Goal: Task Accomplishment & Management: Complete application form

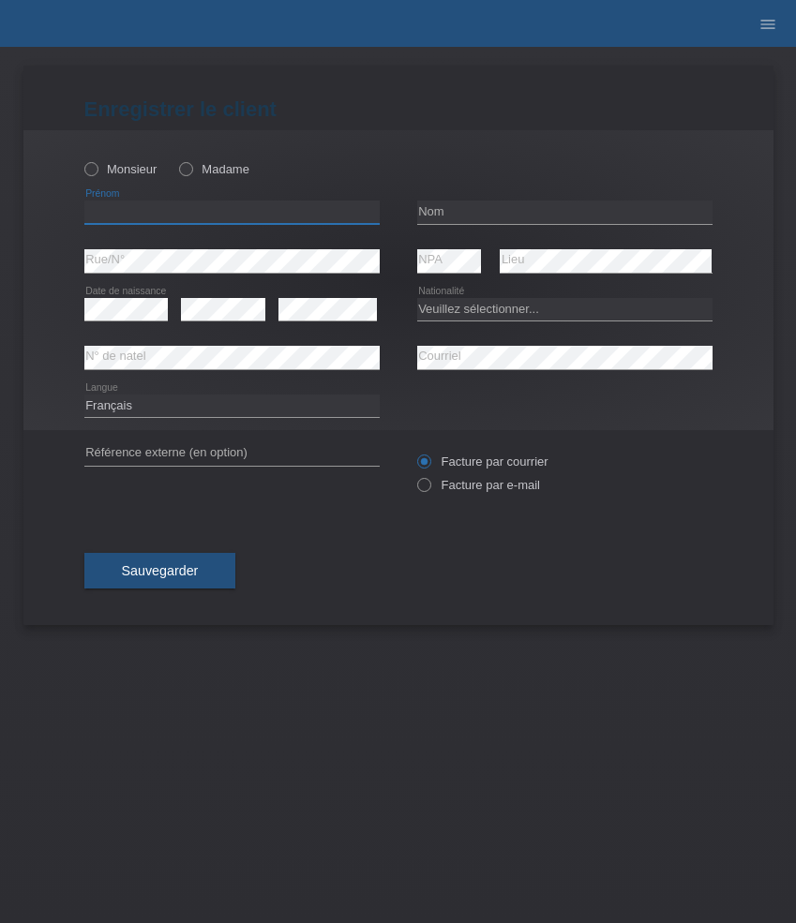
click at [159, 208] on input "text" at bounding box center [231, 212] width 295 height 23
paste input "Thiago"
type input "Thiago"
click at [126, 172] on label "Monsieur" at bounding box center [120, 169] width 73 height 14
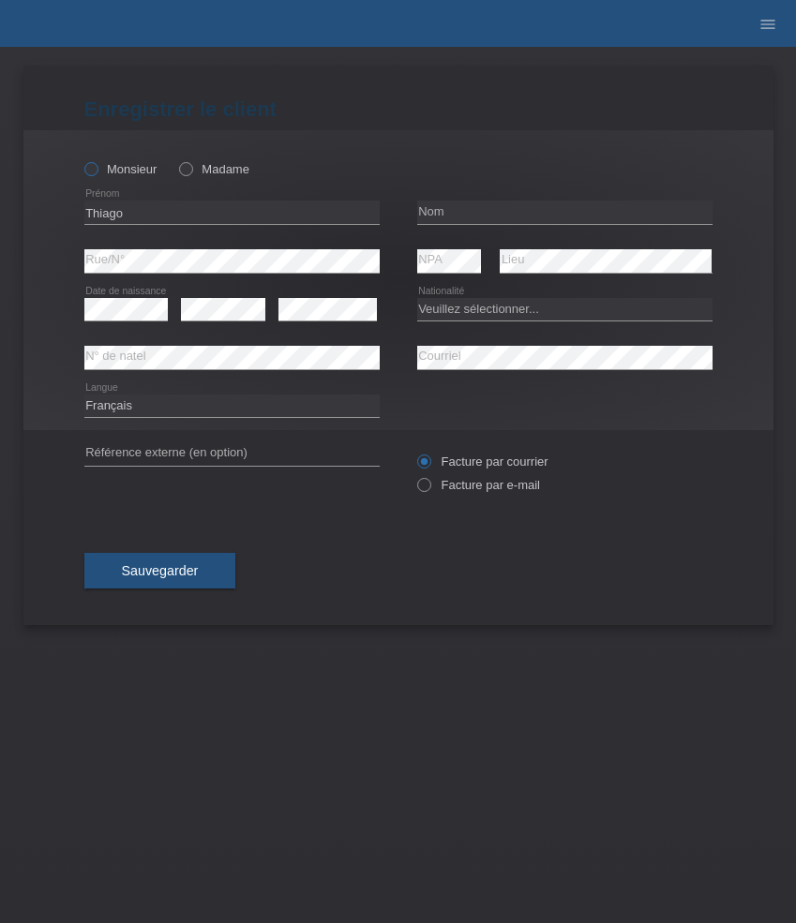
click at [97, 172] on input "Monsieur" at bounding box center [90, 168] width 12 height 12
radio input "true"
click at [473, 214] on input "text" at bounding box center [564, 212] width 295 height 23
paste input "Kobi"
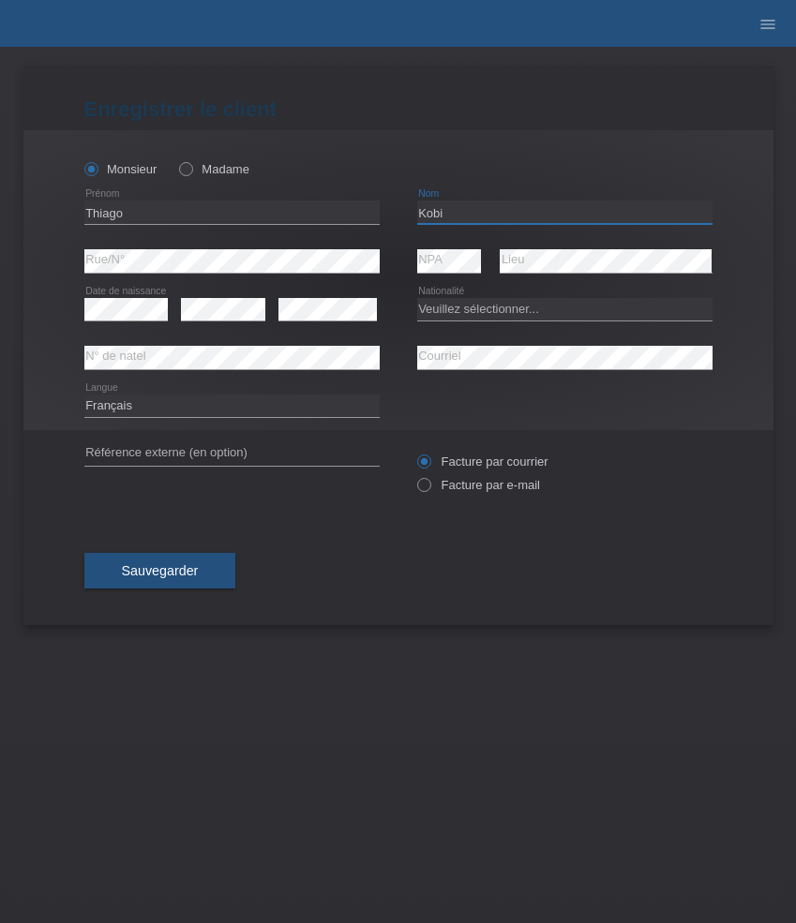
type input "Kobi"
click at [445, 309] on select "Veuillez sélectionner... [GEOGRAPHIC_DATA] [GEOGRAPHIC_DATA] [GEOGRAPHIC_DATA] …" at bounding box center [564, 309] width 295 height 22
select select "BR"
click at [417, 298] on select "Veuillez sélectionner... [GEOGRAPHIC_DATA] [GEOGRAPHIC_DATA] [GEOGRAPHIC_DATA] …" at bounding box center [564, 309] width 295 height 22
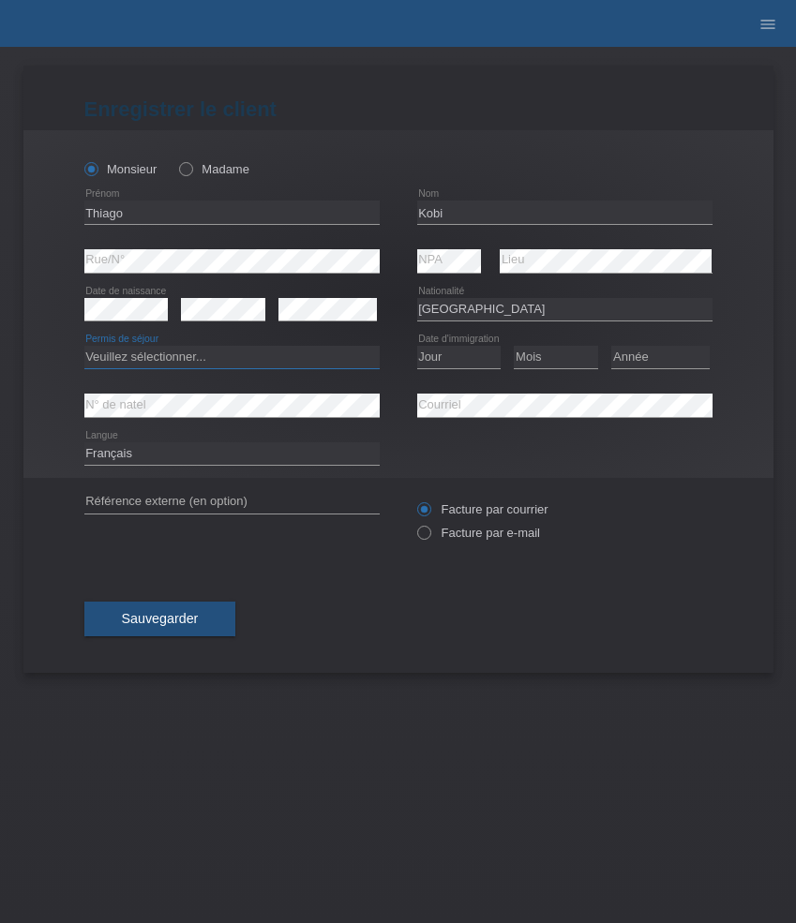
click at [336, 356] on select "Veuillez sélectionner... C B B - Statut de réfugié Autre" at bounding box center [231, 357] width 295 height 22
select select "C"
click at [84, 347] on select "Veuillez sélectionner... C B B - Statut de réfugié Autre" at bounding box center [231, 357] width 295 height 22
click at [472, 364] on select "Jour 01 02 03 04 05 06 07 08 09 10 11" at bounding box center [459, 357] width 84 height 22
select select "17"
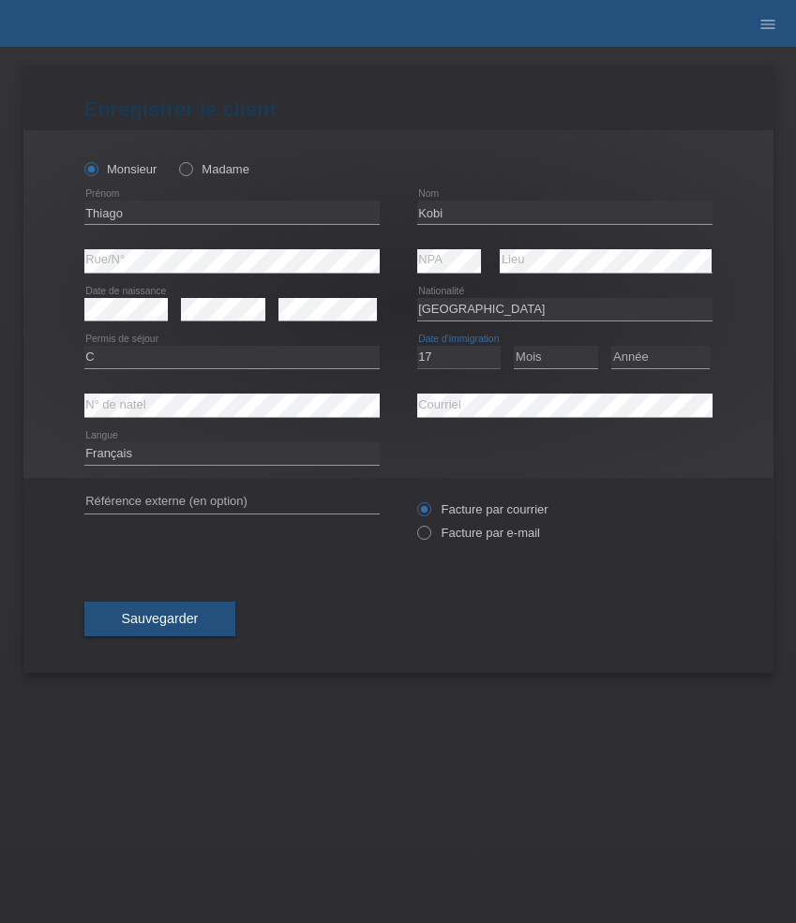
click at [417, 347] on select "Jour 01 02 03 04 05 06 07 08 09 10 11" at bounding box center [459, 357] width 84 height 22
click at [576, 350] on select "Mois 01 02 03 04 05 06 07 08 09 10 11" at bounding box center [555, 357] width 84 height 22
select select "07"
click at [513, 347] on select "Mois 01 02 03 04 05 06 07 08 09 10 11" at bounding box center [555, 357] width 84 height 22
click at [657, 358] on select "Année 2025 2024 2023 2022 2021 2020 2019 2018 2017 2016 2015 2014 2013 2012 201…" at bounding box center [660, 357] width 98 height 22
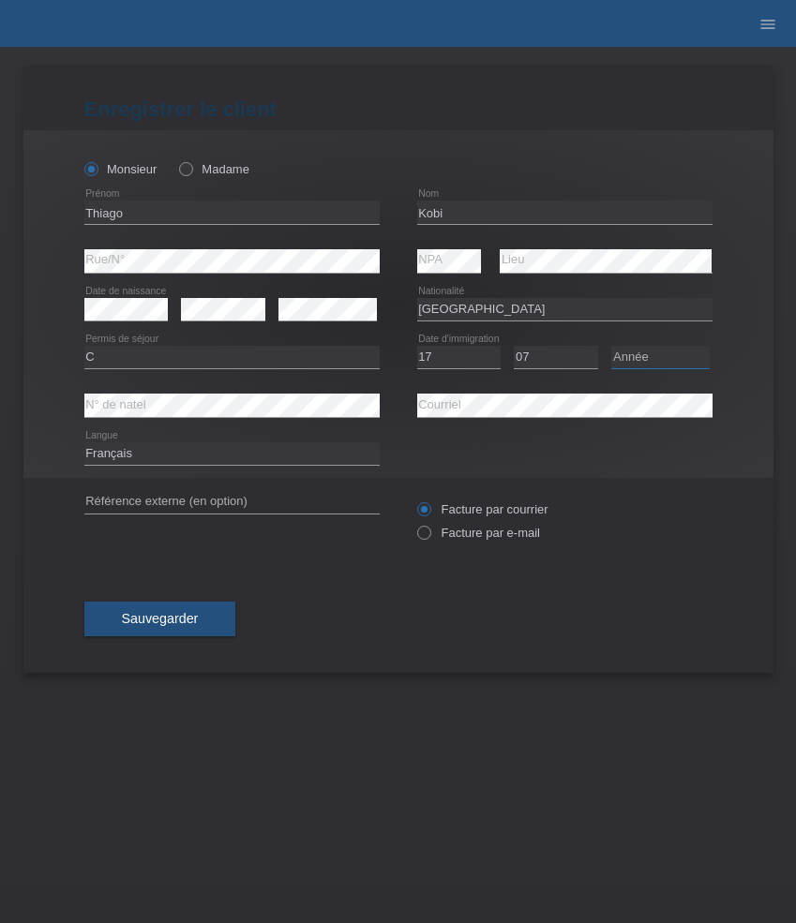
select select "2009"
click at [611, 347] on select "Année 2025 2024 2023 2022 2021 2020 2019 2018 2017 2016 2015 2014 2013 2012 201…" at bounding box center [660, 357] width 98 height 22
click at [183, 460] on select "Deutsch Français Italiano English" at bounding box center [231, 453] width 295 height 22
click at [489, 540] on label "Facture par e-mail" at bounding box center [478, 533] width 123 height 14
click at [429, 540] on input "Facture par e-mail" at bounding box center [423, 537] width 12 height 23
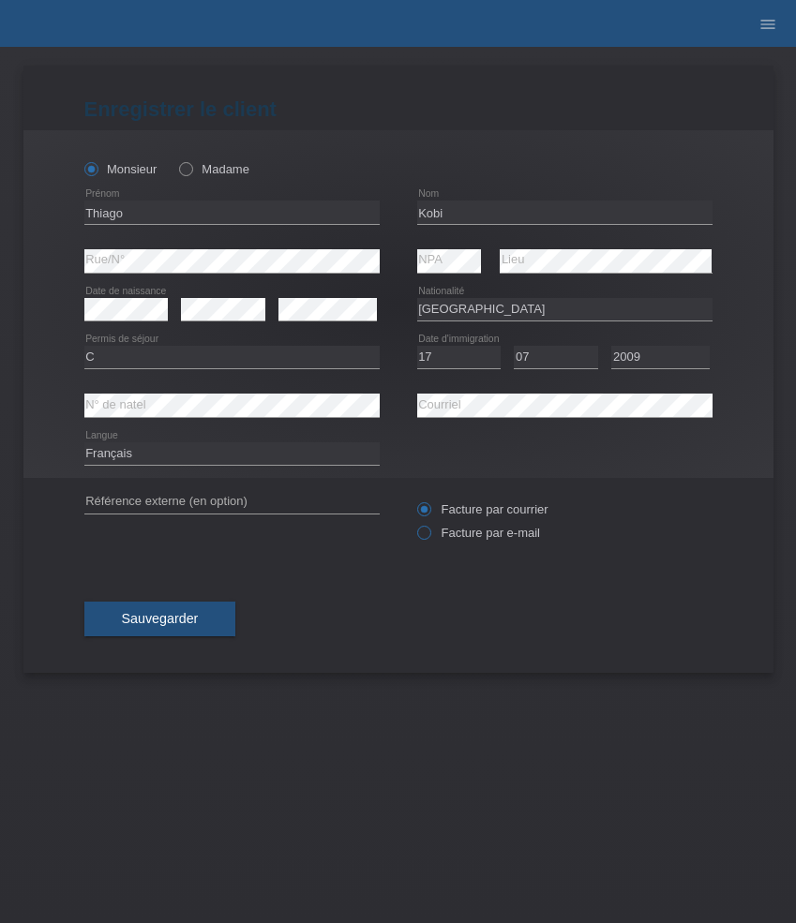
radio input "true"
click at [204, 619] on button "Sauvegarder" at bounding box center [160, 620] width 152 height 36
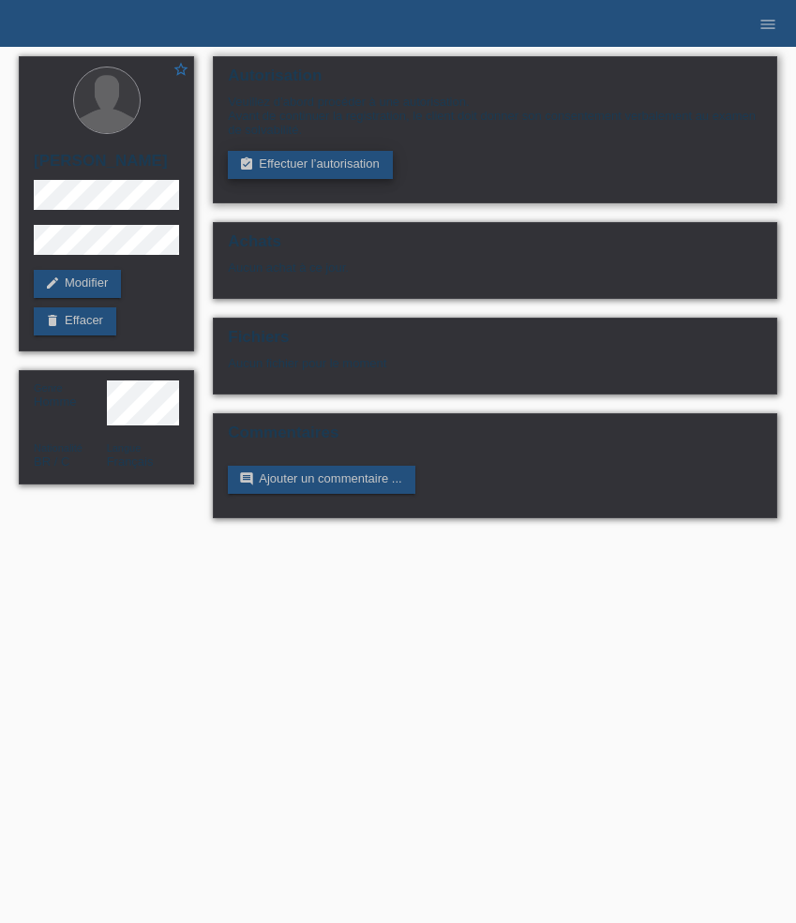
click at [314, 172] on link "assignment_turned_in Effectuer l’autorisation" at bounding box center [310, 165] width 164 height 28
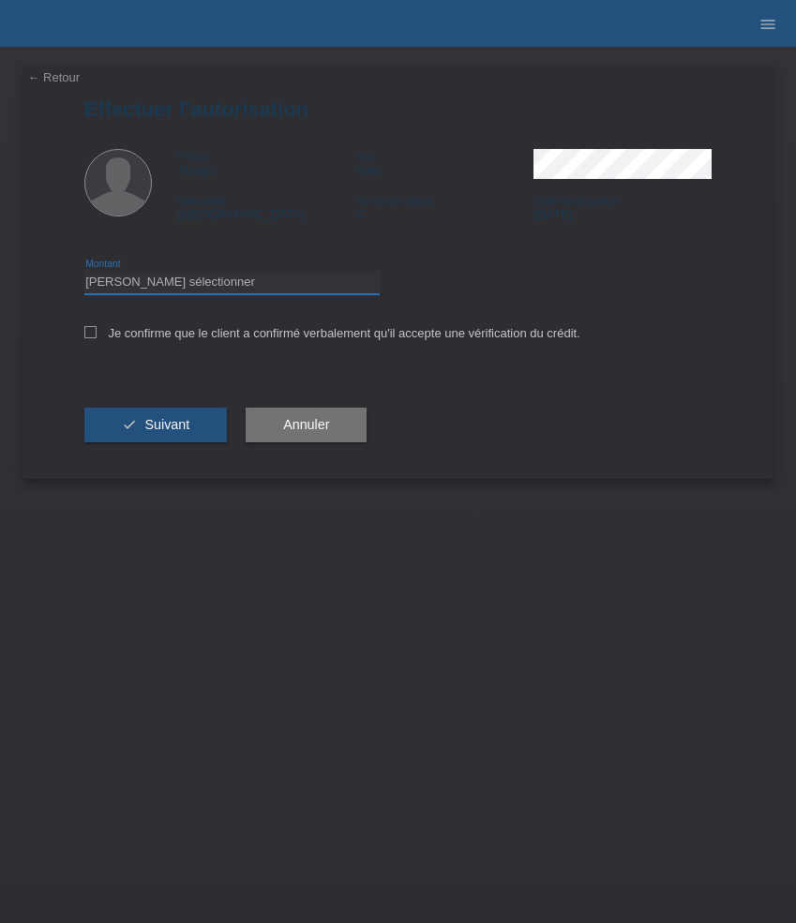
click at [245, 287] on select "Veuillez sélectionner CHF 1.00 - CHF 499.00 CHF 500.00 - CHF 1'999.00 CHF 2'000…" at bounding box center [231, 282] width 295 height 22
select select "3"
click at [84, 274] on select "Veuillez sélectionner CHF 1.00 - CHF 499.00 CHF 500.00 - CHF 1'999.00 CHF 2'000…" at bounding box center [231, 282] width 295 height 22
click at [234, 339] on label "Je confirme que le client a confirmé verbalement qu'il accepte une vérification…" at bounding box center [332, 333] width 496 height 14
click at [97, 338] on input "Je confirme que le client a confirmé verbalement qu'il accepte une vérification…" at bounding box center [90, 332] width 12 height 12
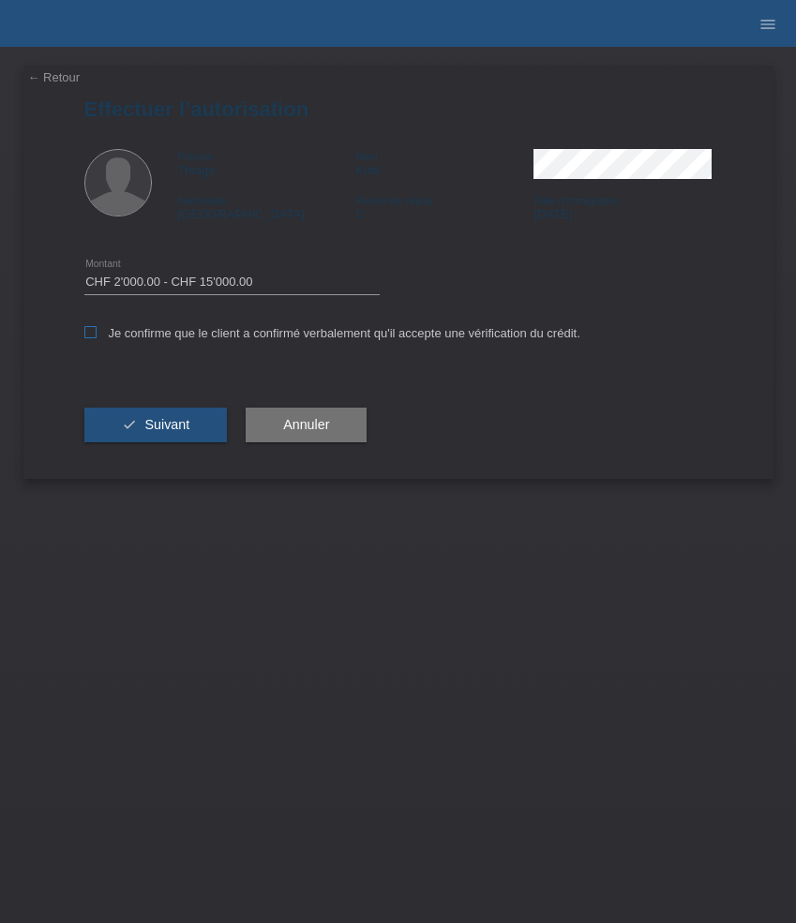
checkbox input "true"
click at [189, 424] on button "check Suivant" at bounding box center [155, 426] width 143 height 36
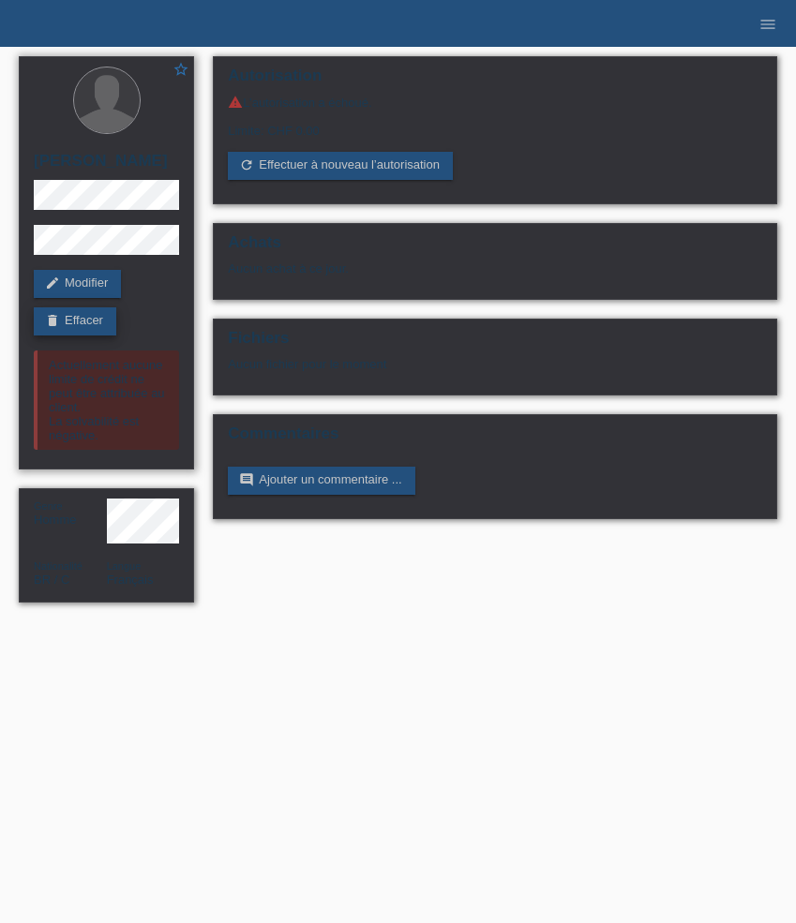
click at [80, 329] on link "delete Effacer" at bounding box center [75, 321] width 82 height 28
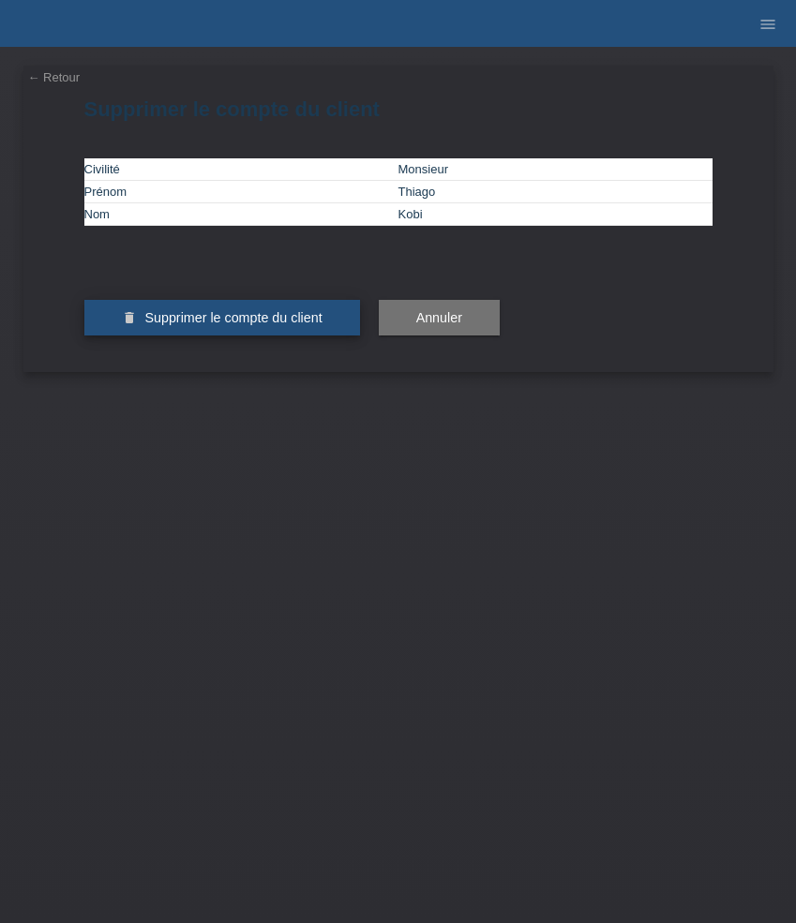
click at [232, 335] on button "delete Supprimer le compte du client" at bounding box center [221, 318] width 275 height 36
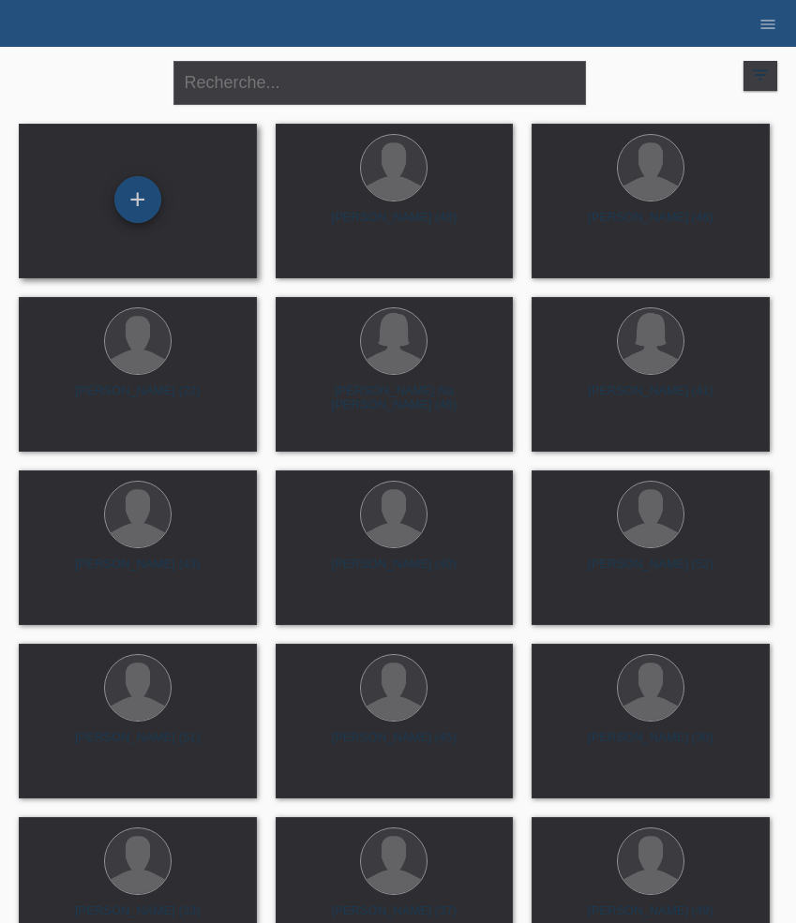
click at [126, 202] on div "+" at bounding box center [137, 199] width 47 height 47
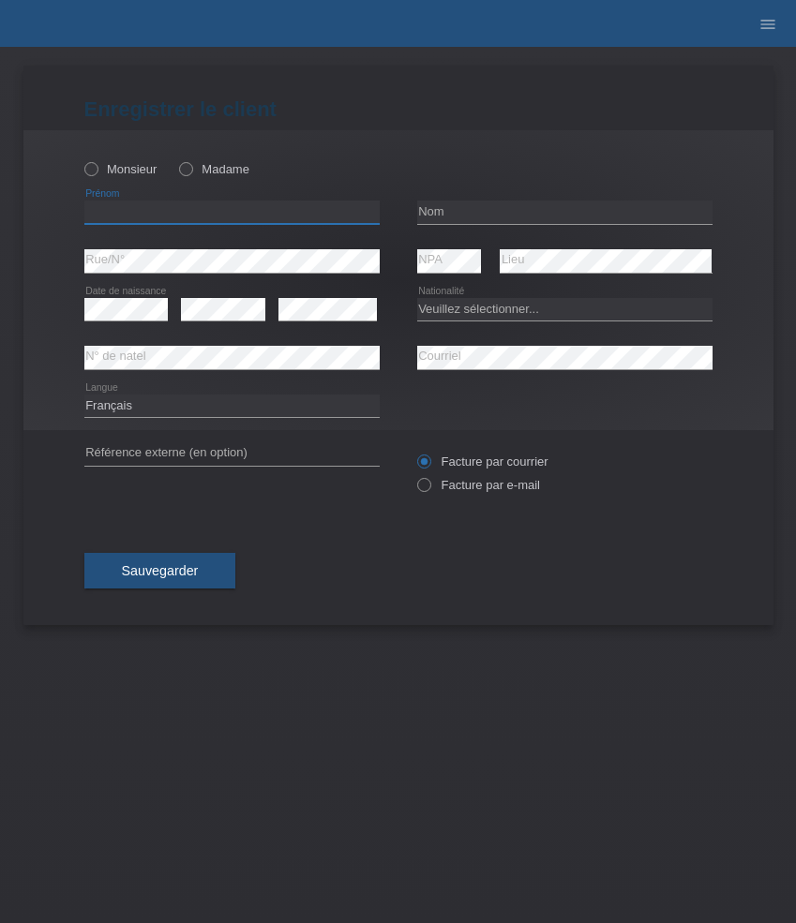
click at [136, 205] on input "text" at bounding box center [231, 212] width 295 height 23
paste input "Southavone"
type input "Southavone"
click at [202, 167] on label "Madame" at bounding box center [214, 169] width 70 height 14
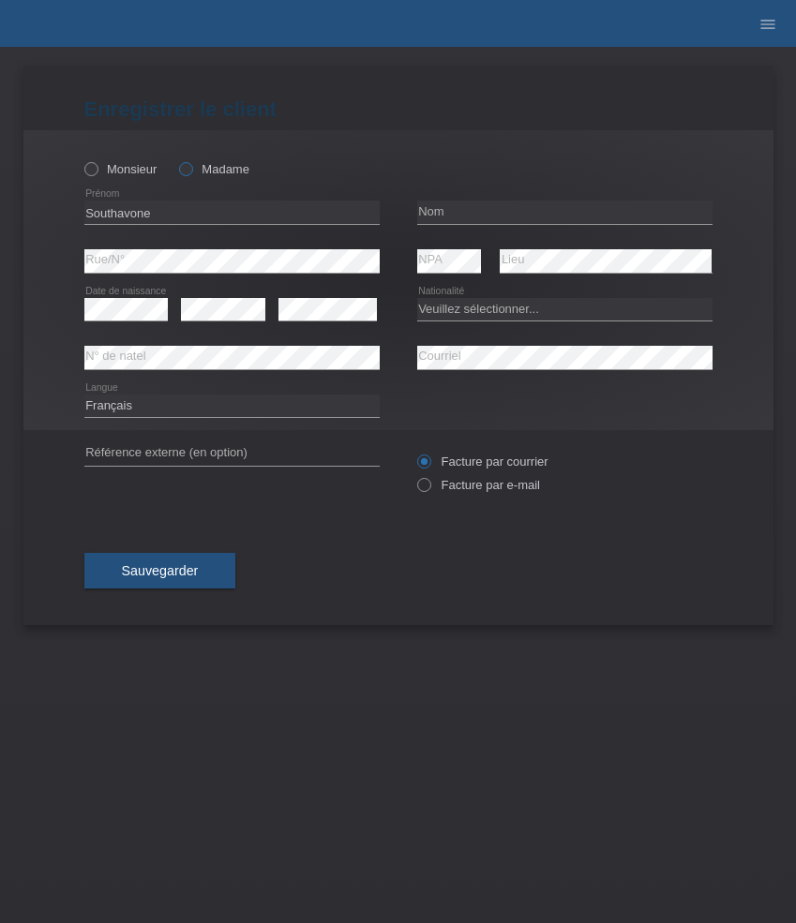
click at [191, 167] on input "Madame" at bounding box center [185, 168] width 12 height 12
radio input "true"
click at [461, 206] on input "text" at bounding box center [564, 212] width 295 height 23
paste input "Douangmanith"
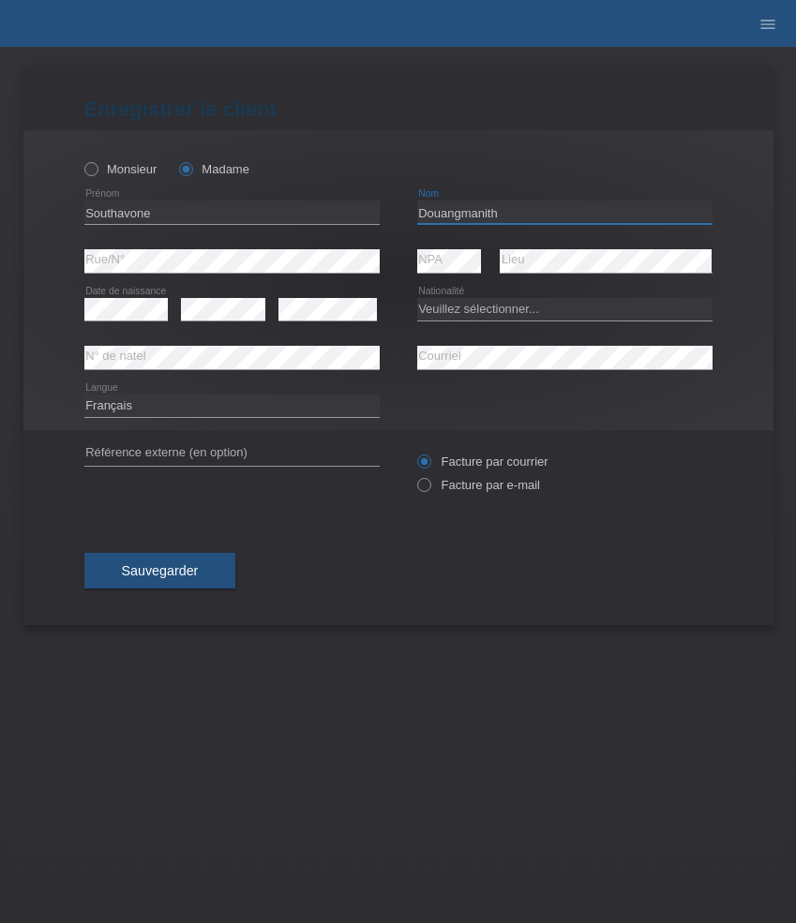
type input "Douangmanith"
click at [164, 403] on select "Deutsch Français Italiano English" at bounding box center [231, 405] width 295 height 22
select select "de"
click at [84, 394] on select "Deutsch Français Italiano English" at bounding box center [231, 405] width 295 height 22
click at [540, 305] on select "Veuillez sélectionner... [GEOGRAPHIC_DATA] [GEOGRAPHIC_DATA] [GEOGRAPHIC_DATA] …" at bounding box center [564, 309] width 295 height 22
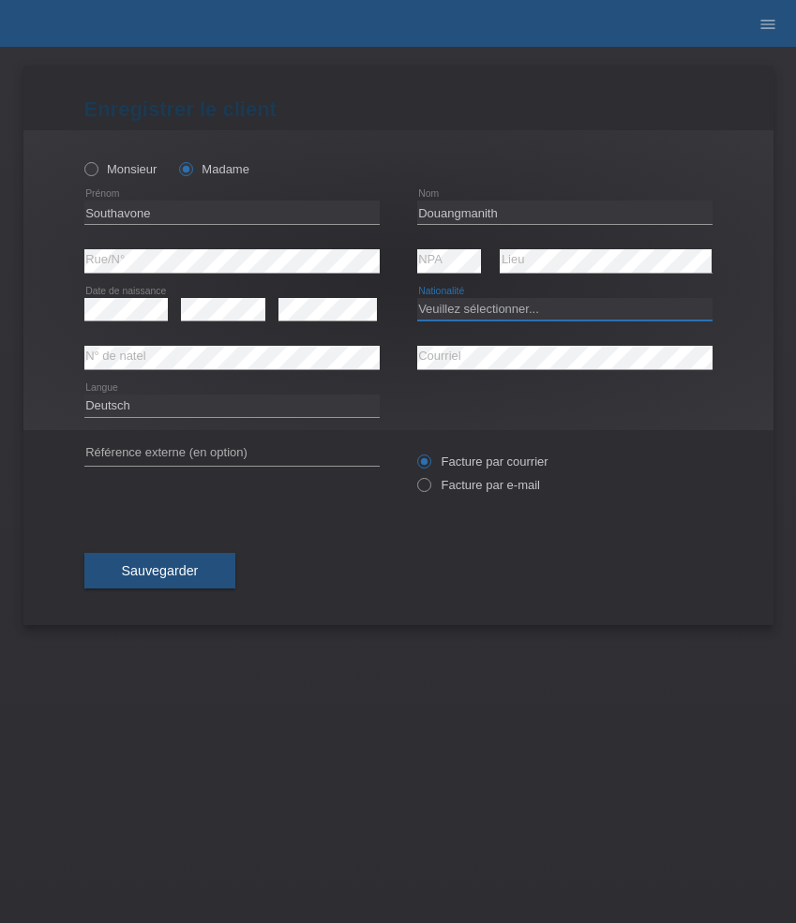
select select "LA"
click at [417, 298] on select "Veuillez sélectionner... [GEOGRAPHIC_DATA] [GEOGRAPHIC_DATA] [GEOGRAPHIC_DATA] …" at bounding box center [564, 309] width 295 height 22
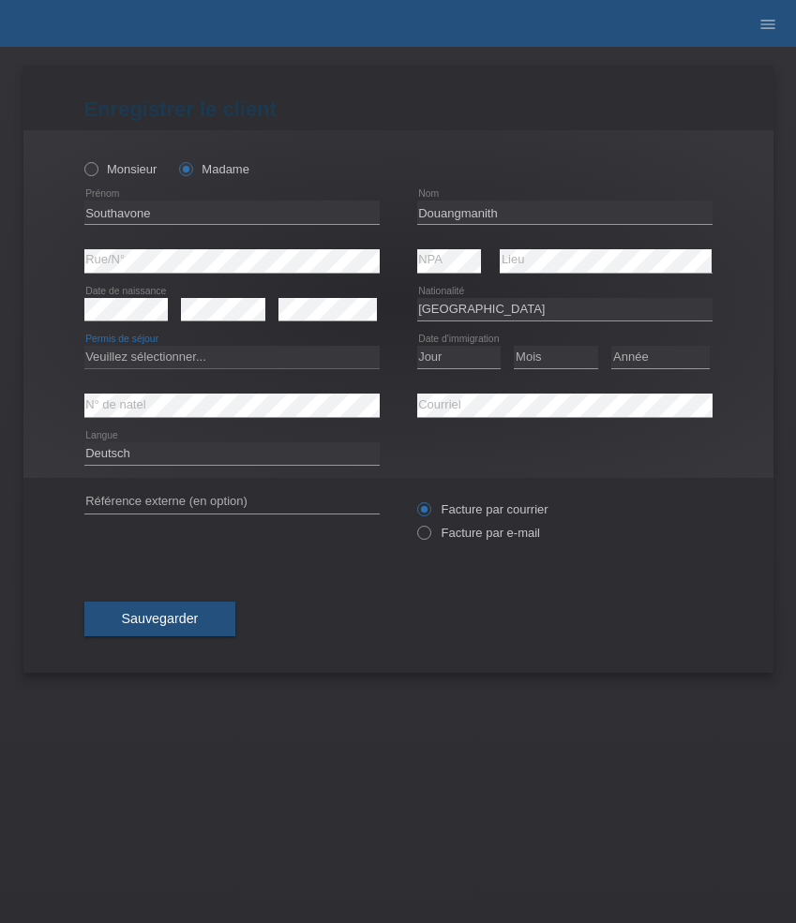
click at [261, 358] on select "Veuillez sélectionner... C B B - Statut de réfugié Autre" at bounding box center [231, 357] width 295 height 22
select select "B"
click at [84, 347] on select "Veuillez sélectionner... C B B - Statut de réfugié Autre" at bounding box center [231, 357] width 295 height 22
click at [467, 356] on select "Jour 01 02 03 04 05 06 07 08 09 10 11" at bounding box center [459, 357] width 84 height 22
select select "10"
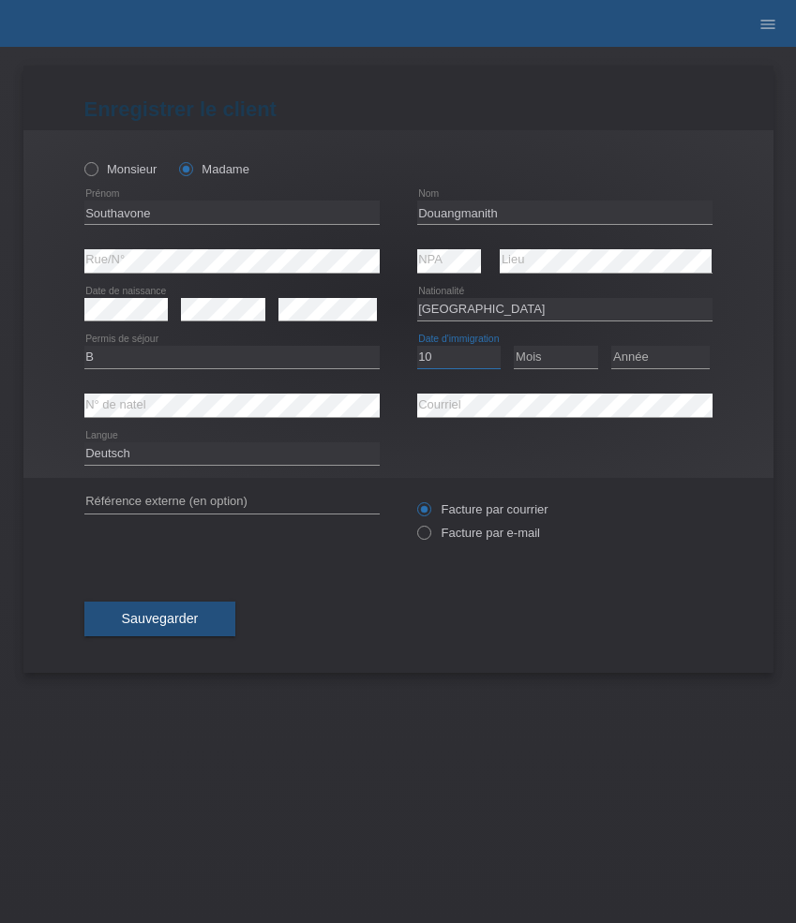
click at [417, 347] on select "Jour 01 02 03 04 05 06 07 08 09 10 11" at bounding box center [459, 357] width 84 height 22
click at [548, 356] on select "Mois 01 02 03 04 05 06 07 08 09 10 11" at bounding box center [555, 357] width 84 height 22
select select "07"
click at [513, 347] on select "Mois 01 02 03 04 05 06 07 08 09 10 11" at bounding box center [555, 357] width 84 height 22
click at [649, 360] on select "Année 2025 2024 2023 2022 2021 2020 2019 2018 2017 2016 2015 2014 2013 2012 201…" at bounding box center [660, 357] width 98 height 22
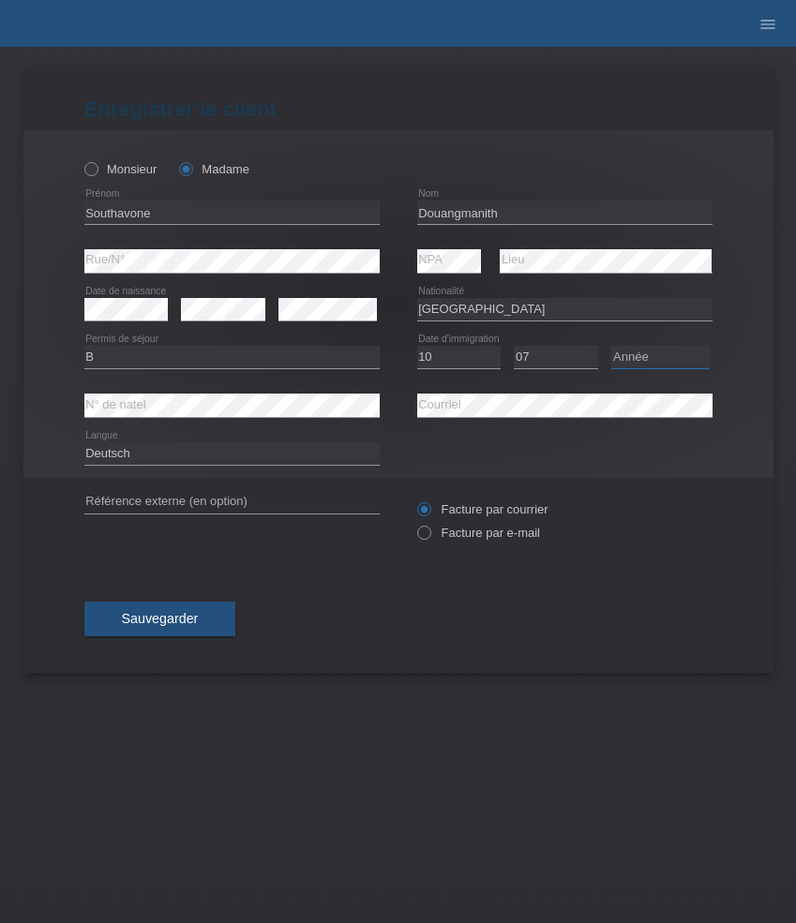
select select "2017"
click at [611, 347] on select "Année 2025 2024 2023 2022 2021 2020 2019 2018 2017 2016 2015 2014 2013 2012 201…" at bounding box center [660, 357] width 98 height 22
click at [469, 532] on label "Facture par e-mail" at bounding box center [478, 533] width 123 height 14
click at [429, 532] on input "Facture par e-mail" at bounding box center [423, 537] width 12 height 23
radio input "true"
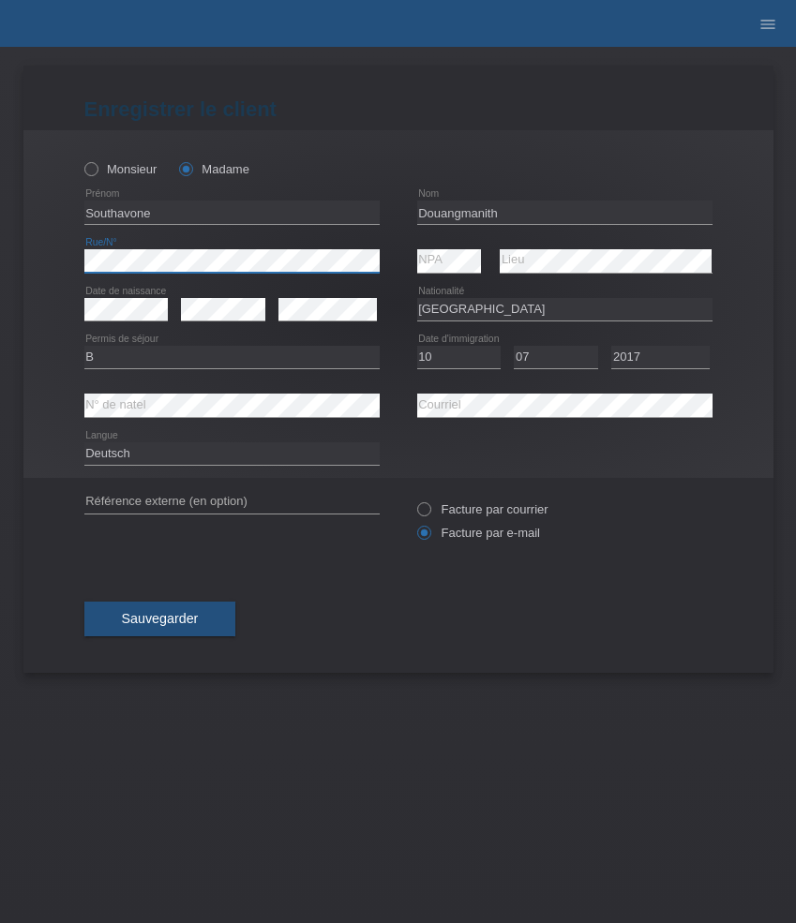
click at [21, 261] on div "Enregistrer le client Enregistrer le client Enregistrer le client Monsieur Mada…" at bounding box center [398, 485] width 796 height 876
click at [164, 626] on span "Sauvegarder" at bounding box center [160, 618] width 77 height 15
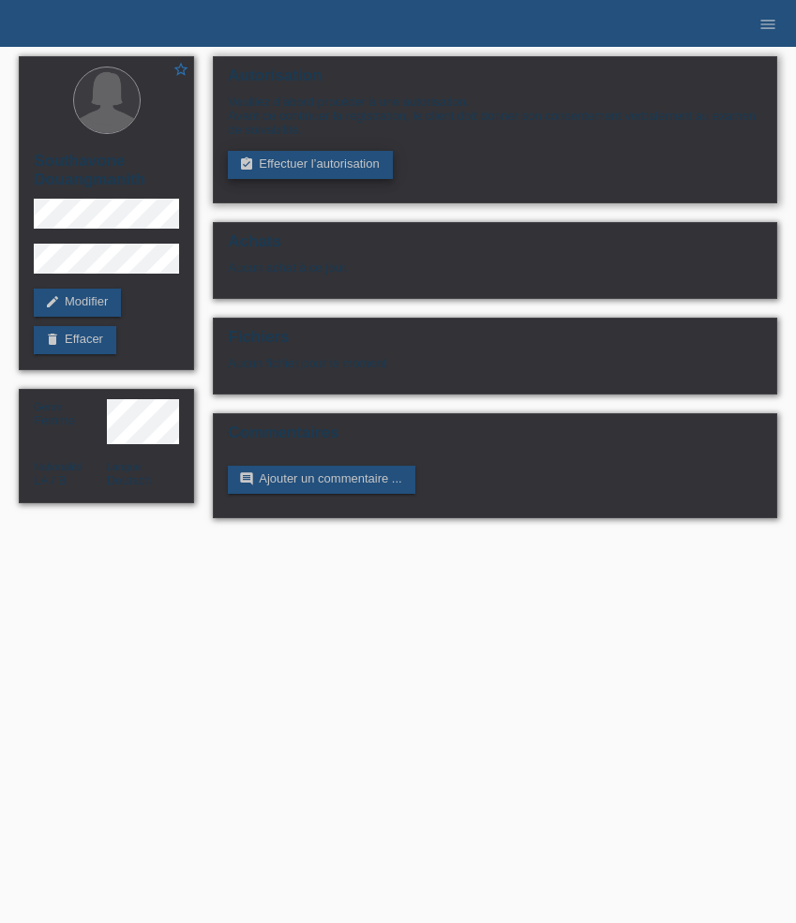
click at [290, 179] on link "assignment_turned_in Effectuer l’autorisation" at bounding box center [310, 165] width 164 height 28
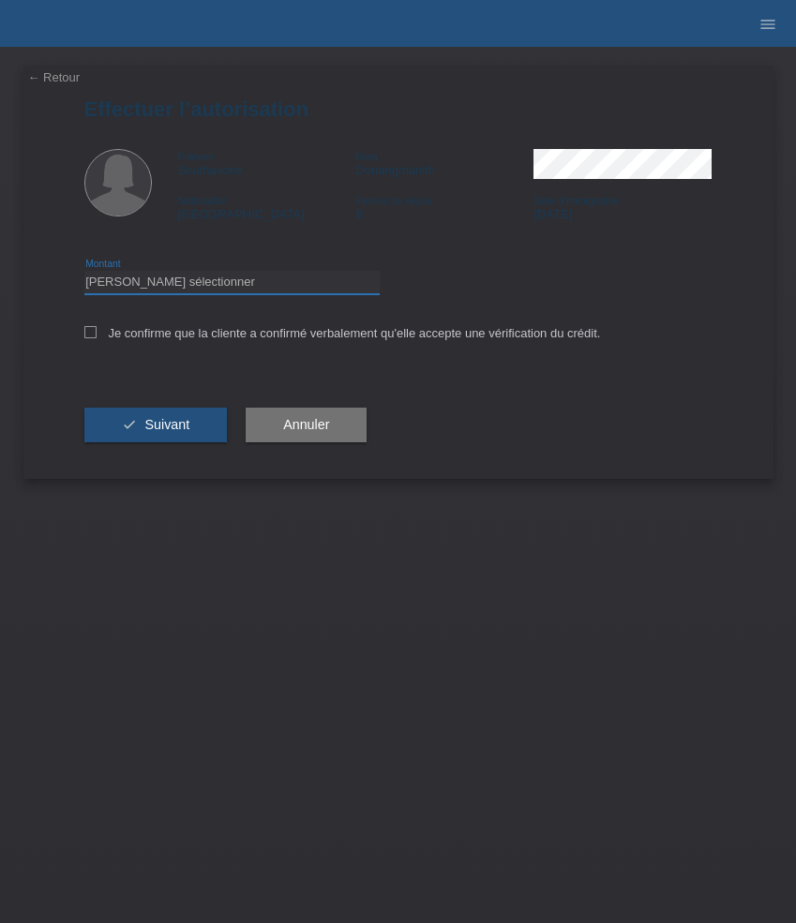
click at [282, 287] on select "Veuillez sélectionner CHF 1.00 - CHF 499.00 CHF 500.00 - CHF 1'999.00 CHF 2'000…" at bounding box center [231, 282] width 295 height 22
select select "3"
click at [84, 274] on select "Veuillez sélectionner CHF 1.00 - CHF 499.00 CHF 500.00 - CHF 1'999.00 CHF 2'000…" at bounding box center [231, 282] width 295 height 22
click at [213, 336] on label "Je confirme que la cliente a confirmé verbalement qu'elle accepte une vérificat…" at bounding box center [342, 333] width 516 height 14
click at [97, 336] on input "Je confirme que la cliente a confirmé verbalement qu'elle accepte une vérificat…" at bounding box center [90, 332] width 12 height 12
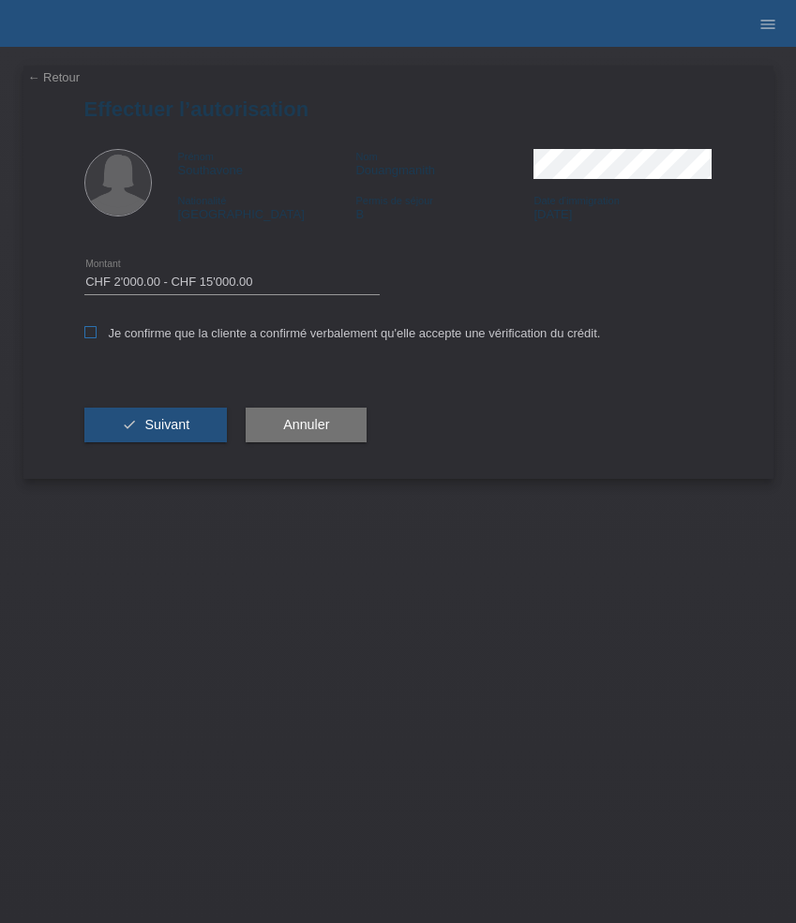
checkbox input "true"
click at [170, 424] on span "Suivant" at bounding box center [166, 424] width 45 height 15
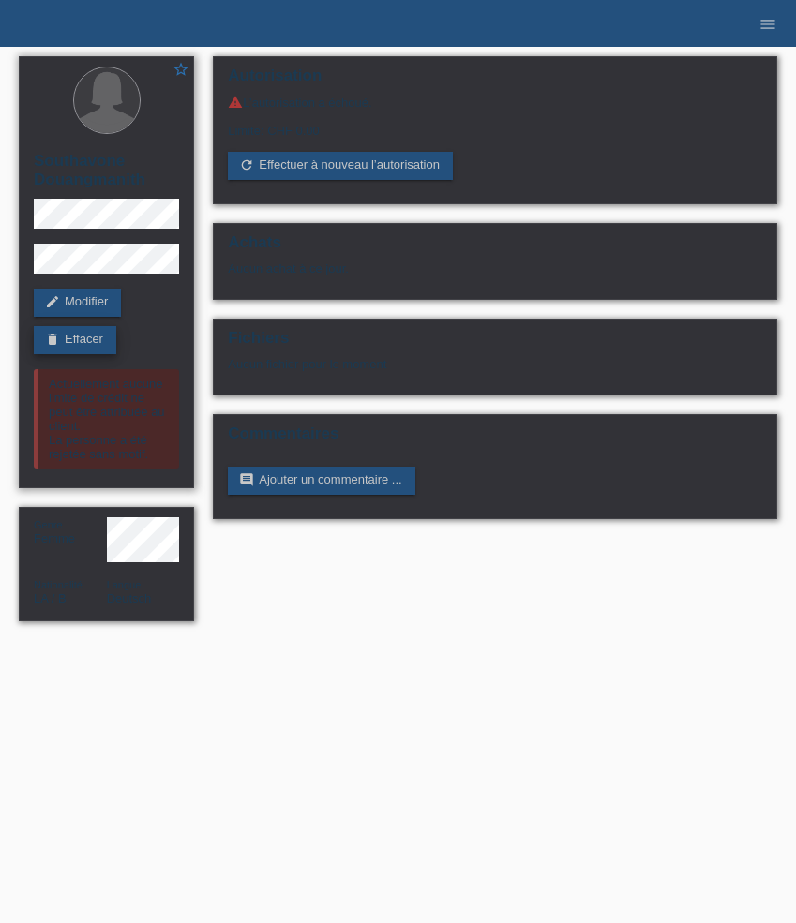
click at [68, 335] on link "delete Effacer" at bounding box center [75, 340] width 82 height 28
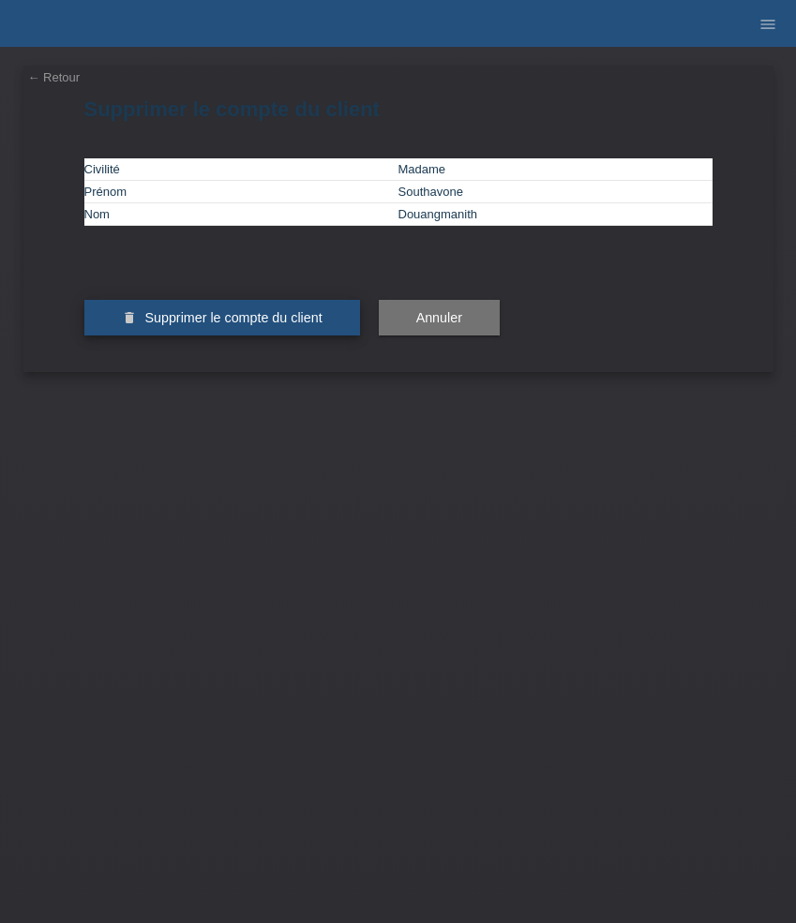
click at [185, 335] on button "delete Supprimer le compte du client" at bounding box center [221, 318] width 275 height 36
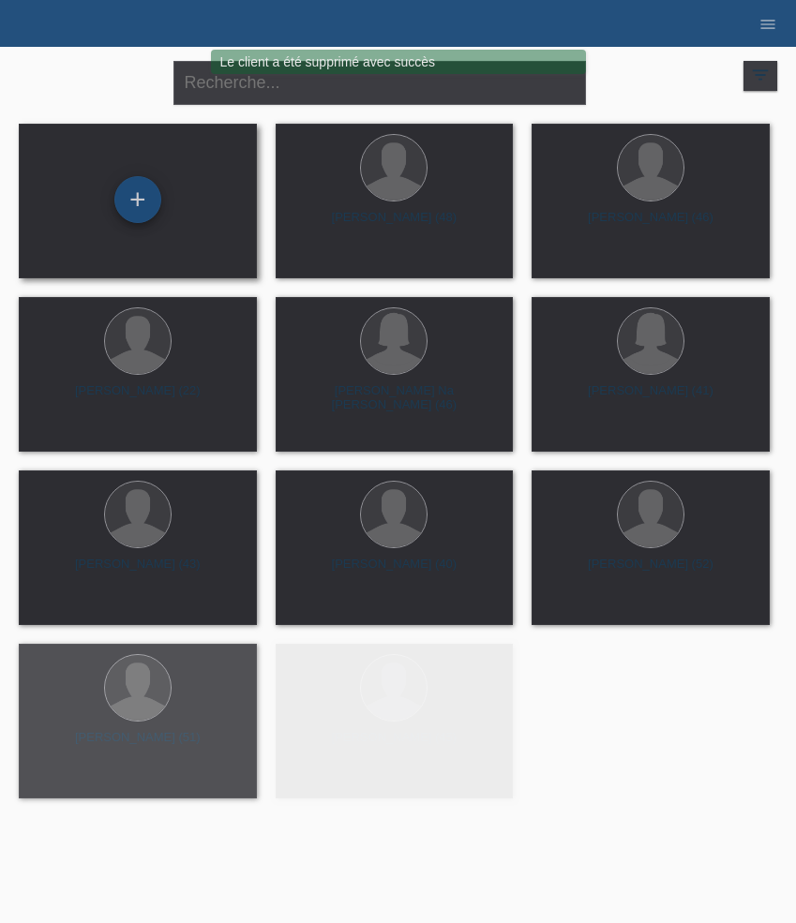
click at [143, 201] on div "+" at bounding box center [137, 199] width 47 height 47
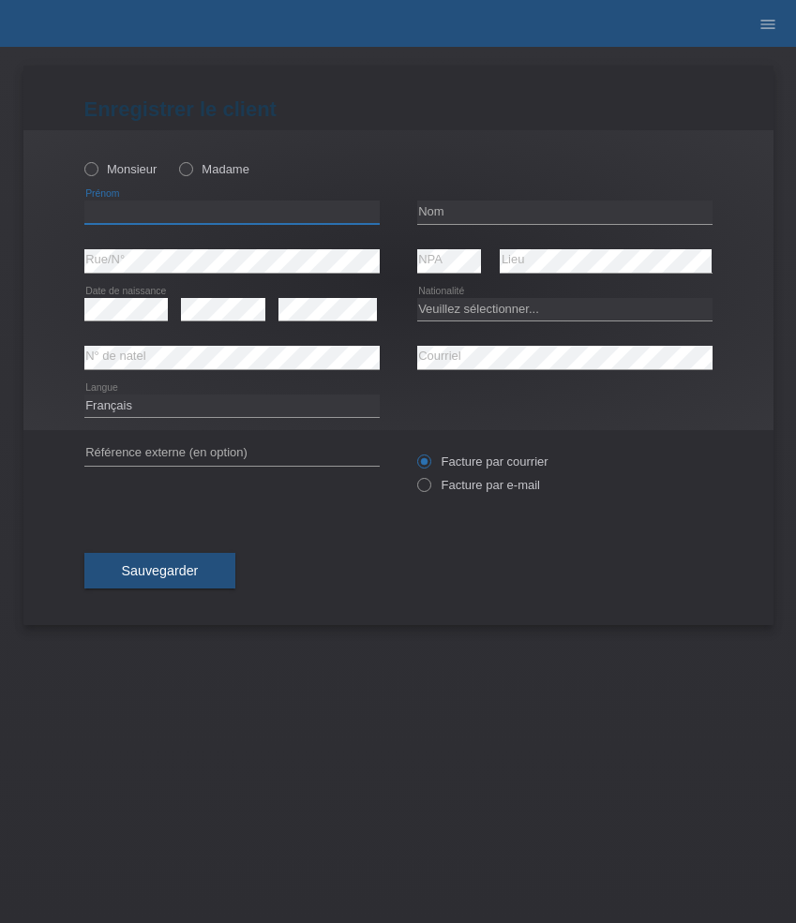
click at [171, 209] on input "text" at bounding box center [231, 212] width 295 height 23
paste input "[PERSON_NAME]"
type input "[PERSON_NAME]"
click at [128, 174] on label "Monsieur" at bounding box center [120, 169] width 73 height 14
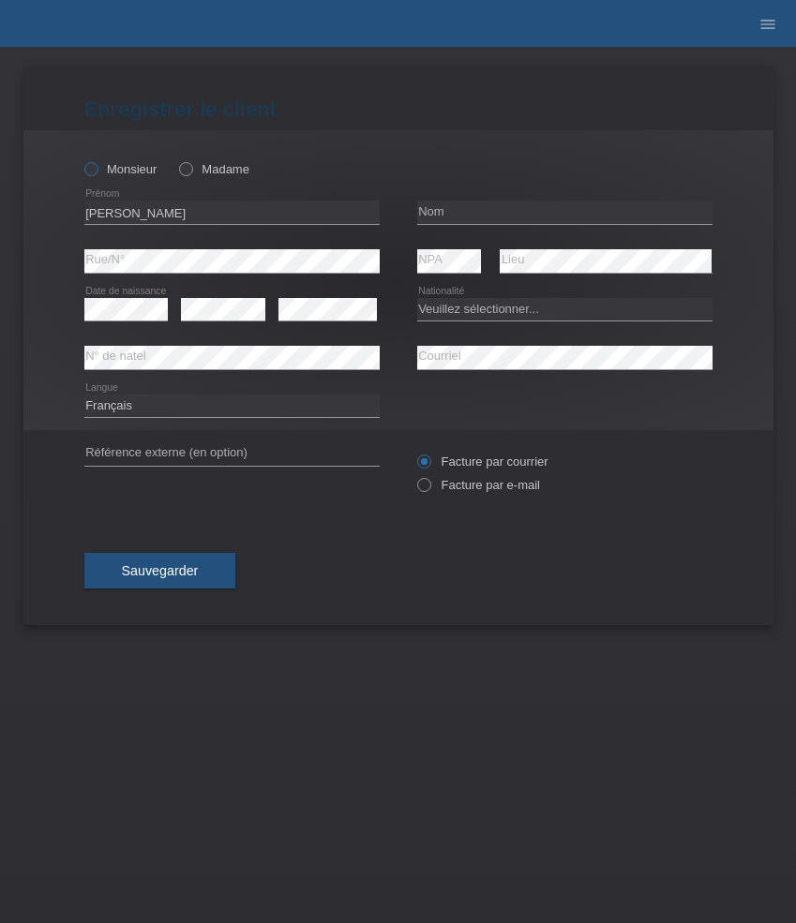
click at [97, 174] on input "Monsieur" at bounding box center [90, 168] width 12 height 12
radio input "true"
click at [521, 204] on input "text" at bounding box center [564, 212] width 295 height 23
paste input "Pauchard"
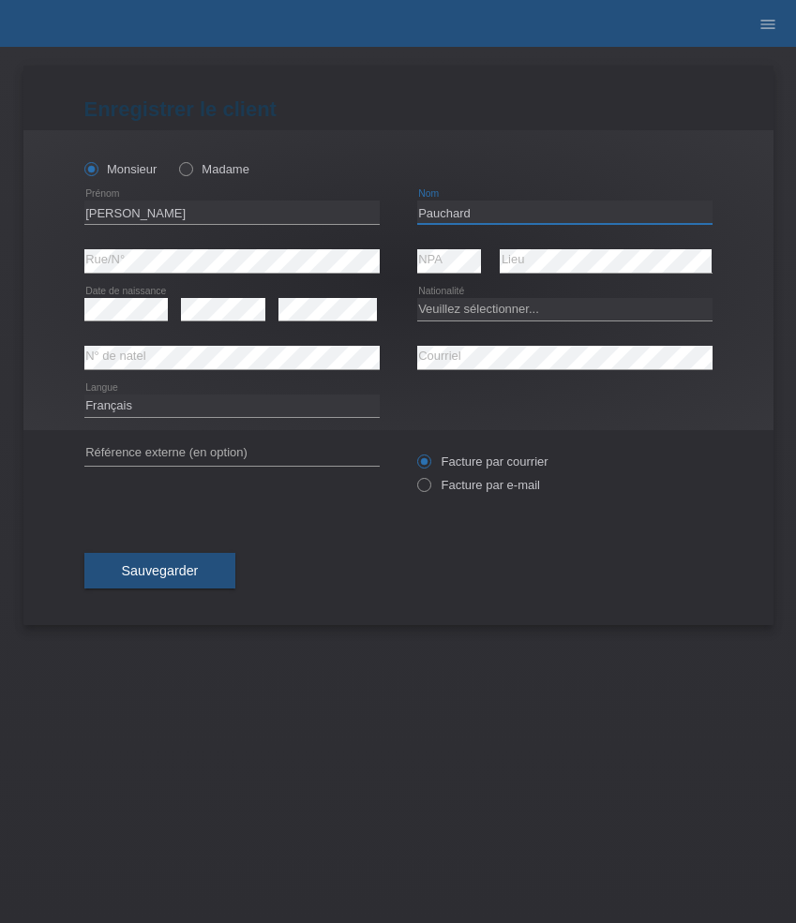
type input "Pauchard"
click at [440, 308] on select "Veuillez sélectionner... Suisse Allemagne Autriche Liechtenstein ------------ A…" at bounding box center [564, 309] width 295 height 22
select select "CH"
click at [417, 298] on select "Veuillez sélectionner... Suisse Allemagne Autriche Liechtenstein ------------ A…" at bounding box center [564, 309] width 295 height 22
click at [472, 484] on label "Facture par e-mail" at bounding box center [478, 485] width 123 height 14
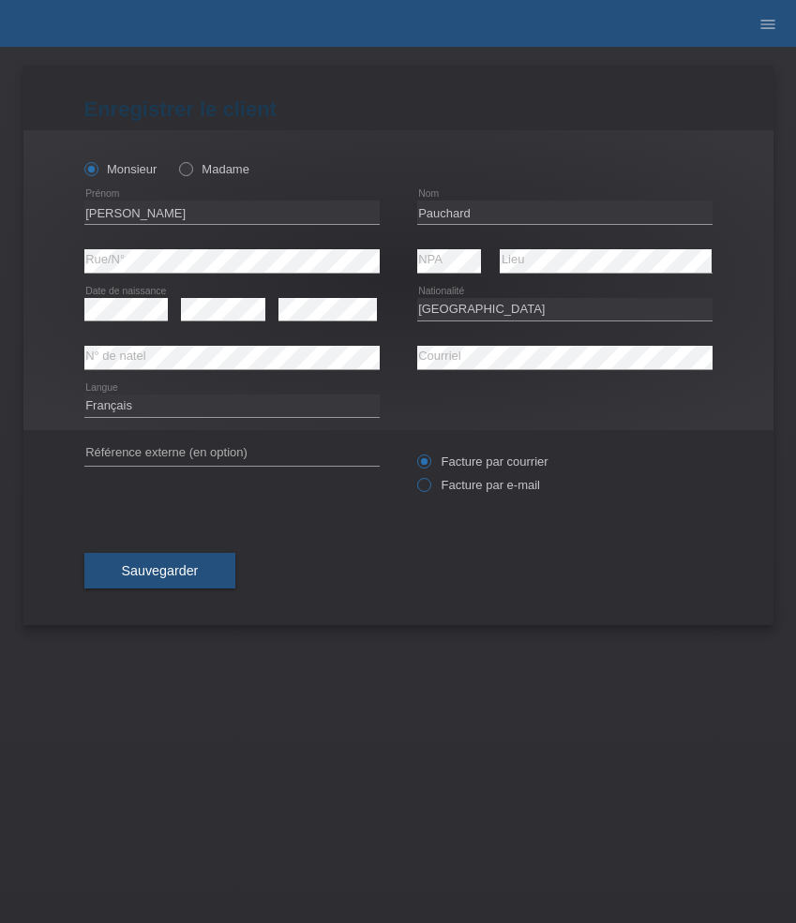
click at [429, 484] on input "Facture par e-mail" at bounding box center [423, 489] width 12 height 23
radio input "true"
click at [188, 566] on span "Sauvegarder" at bounding box center [160, 570] width 77 height 15
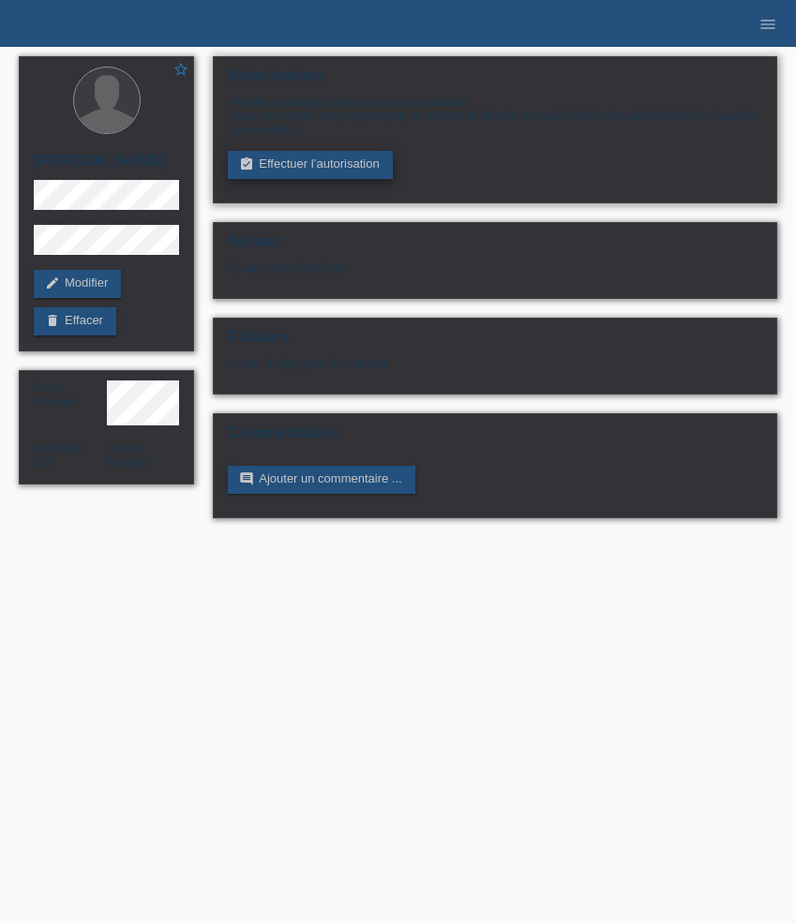
click at [335, 168] on link "assignment_turned_in Effectuer l’autorisation" at bounding box center [310, 165] width 164 height 28
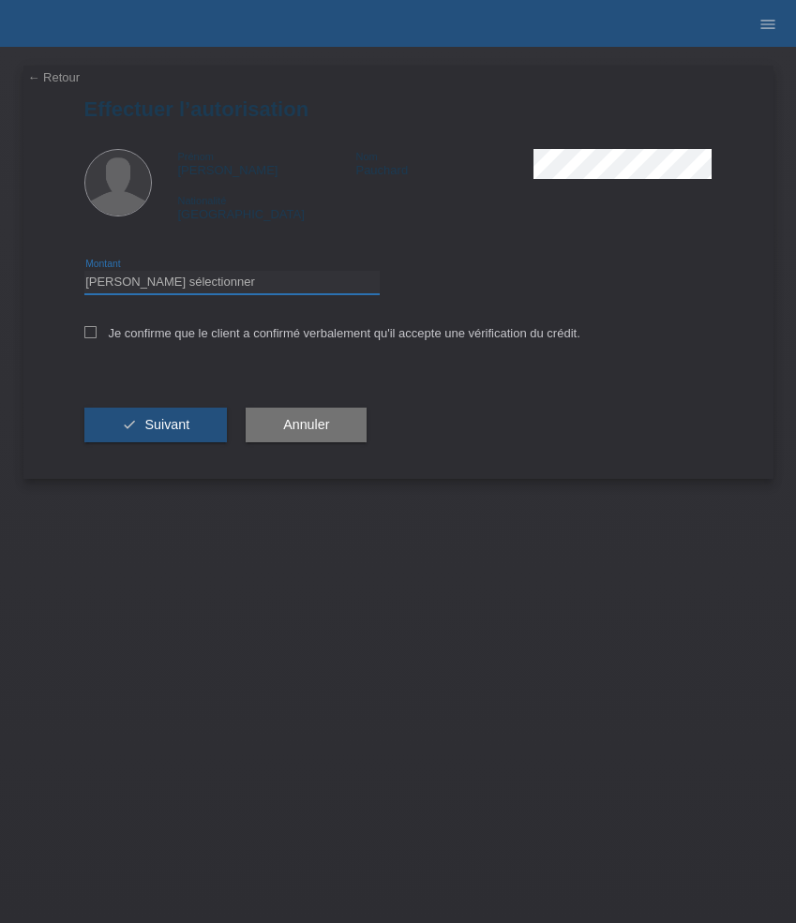
click at [271, 283] on select "Veuillez sélectionner CHF 1.00 - CHF 499.00 CHF 500.00 - CHF 1'999.00 CHF 2'000…" at bounding box center [231, 282] width 295 height 22
select select "2"
click at [84, 274] on select "Veuillez sélectionner CHF 1.00 - CHF 499.00 CHF 500.00 - CHF 1'999.00 CHF 2'000…" at bounding box center [231, 282] width 295 height 22
click at [170, 331] on label "Je confirme que le client a confirmé verbalement qu'il accepte une vérification…" at bounding box center [332, 333] width 496 height 14
click at [97, 331] on input "Je confirme que le client a confirmé verbalement qu'il accepte une vérification…" at bounding box center [90, 332] width 12 height 12
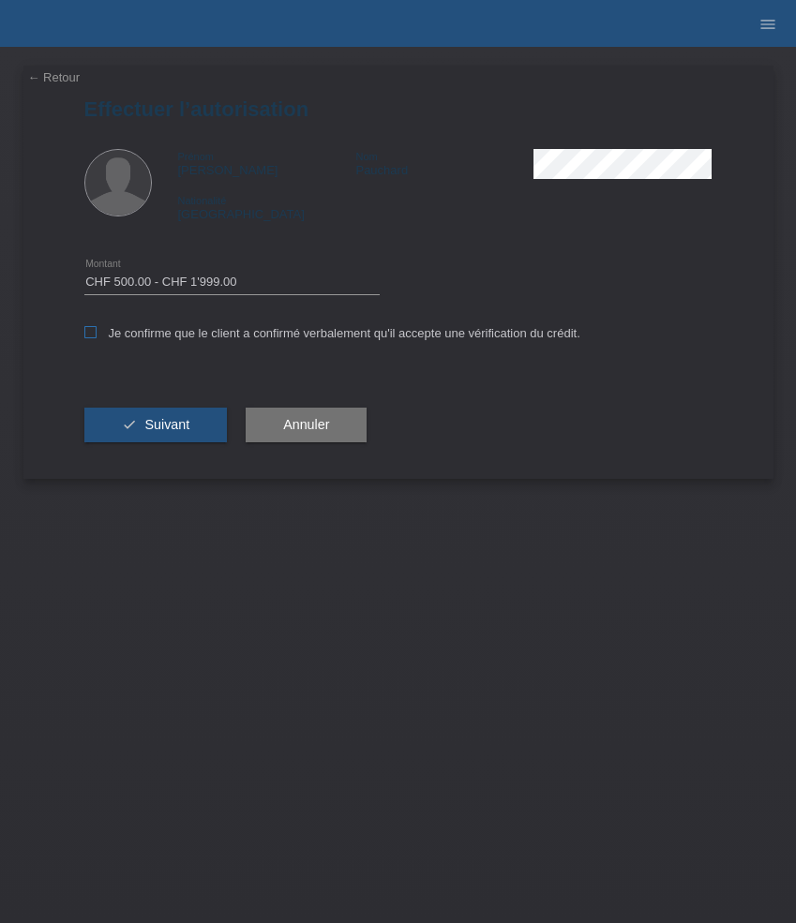
checkbox input "true"
click at [170, 430] on span "Suivant" at bounding box center [166, 424] width 45 height 15
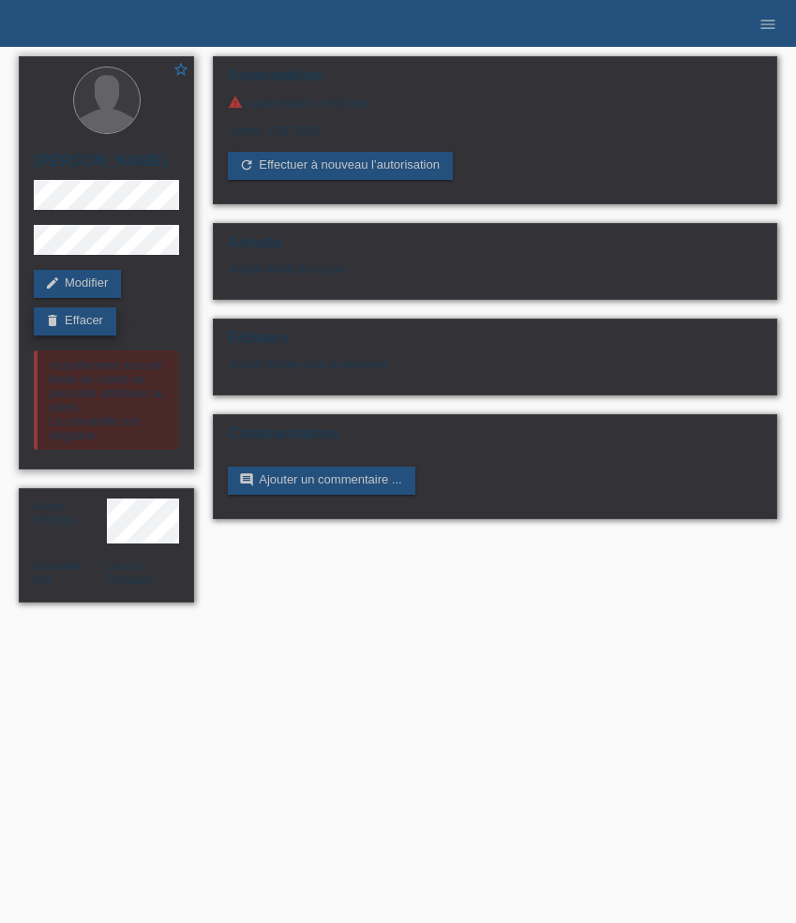
click at [75, 326] on link "delete Effacer" at bounding box center [75, 321] width 82 height 28
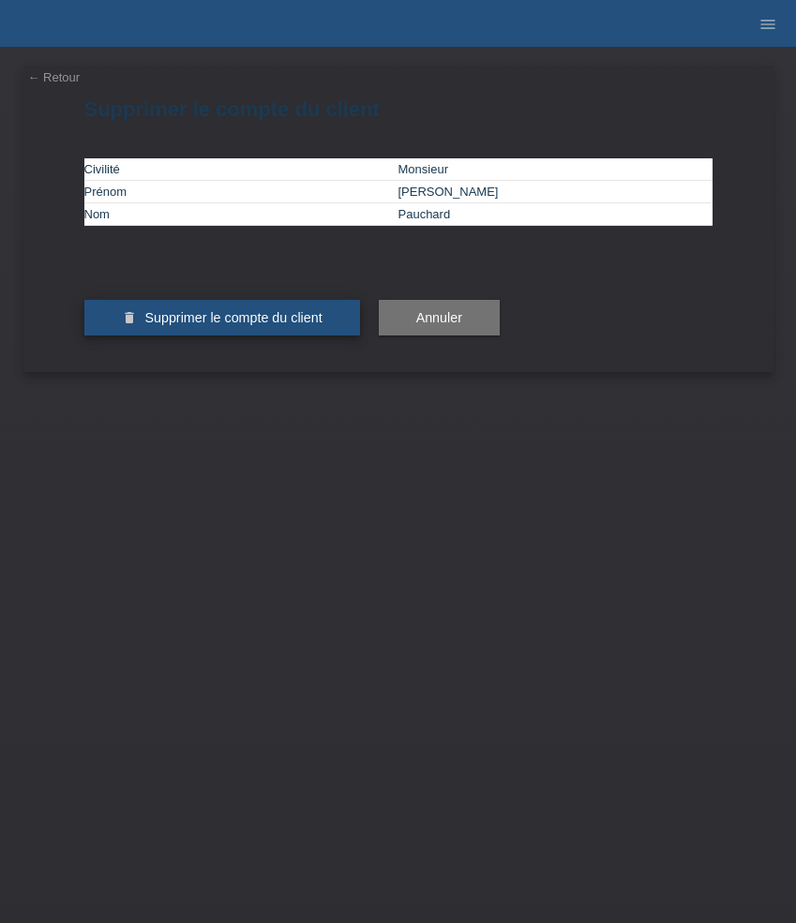
click at [244, 325] on span "Supprimer le compte du client" at bounding box center [232, 317] width 177 height 15
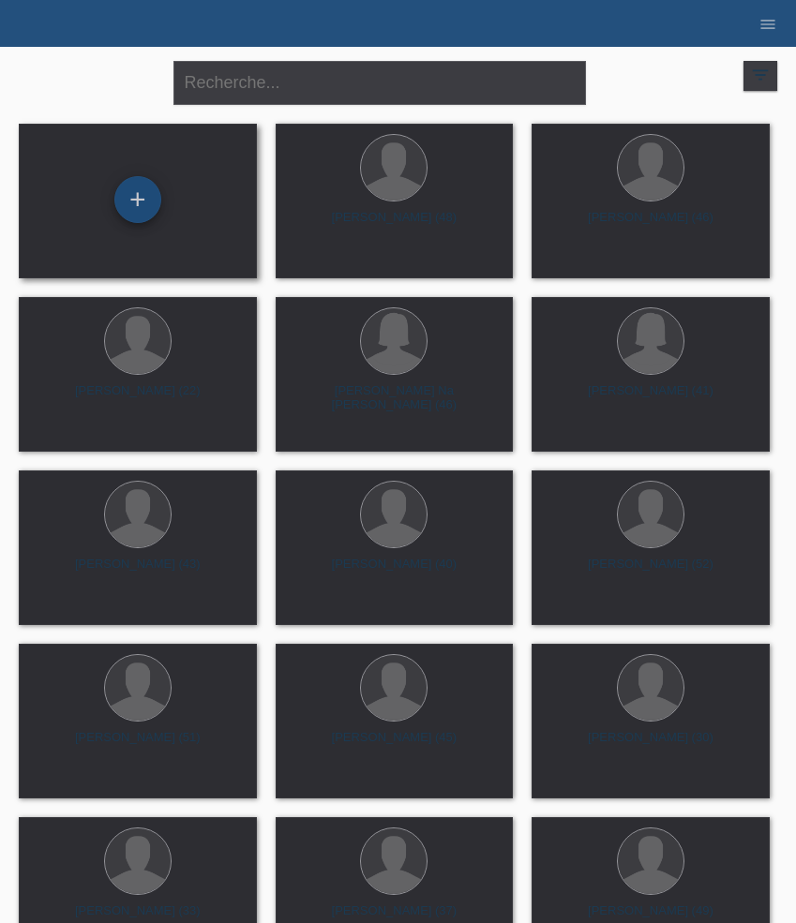
click at [156, 187] on div "+" at bounding box center [137, 199] width 47 height 47
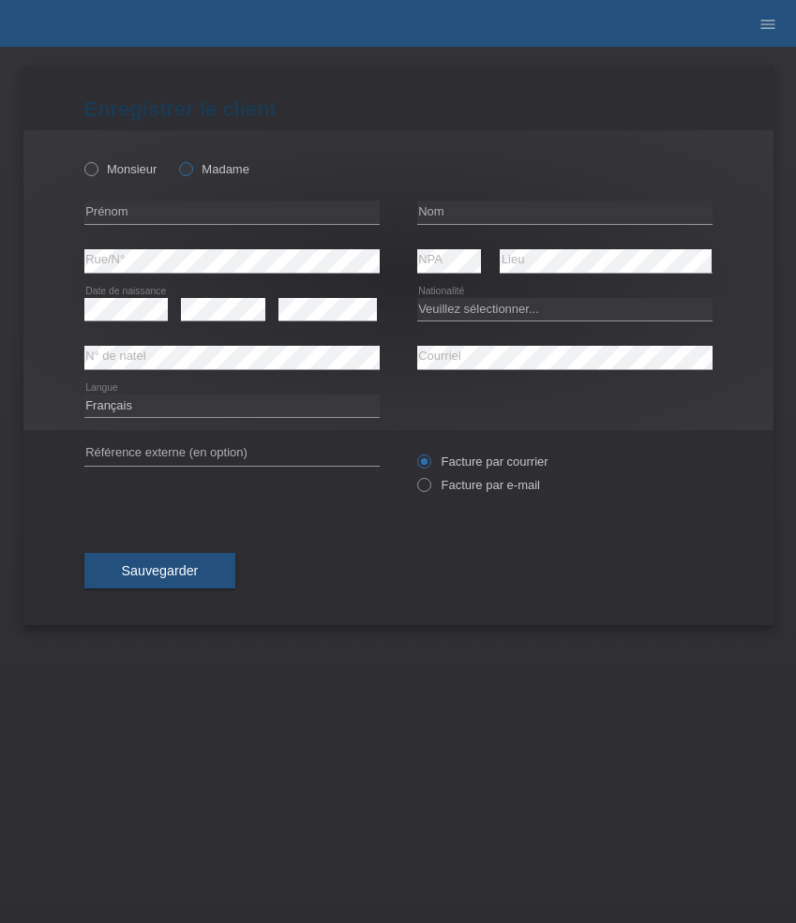
click at [211, 171] on label "Madame" at bounding box center [214, 169] width 70 height 14
click at [191, 171] on input "Madame" at bounding box center [185, 168] width 12 height 12
radio input "true"
click at [150, 215] on input "text" at bounding box center [231, 212] width 295 height 23
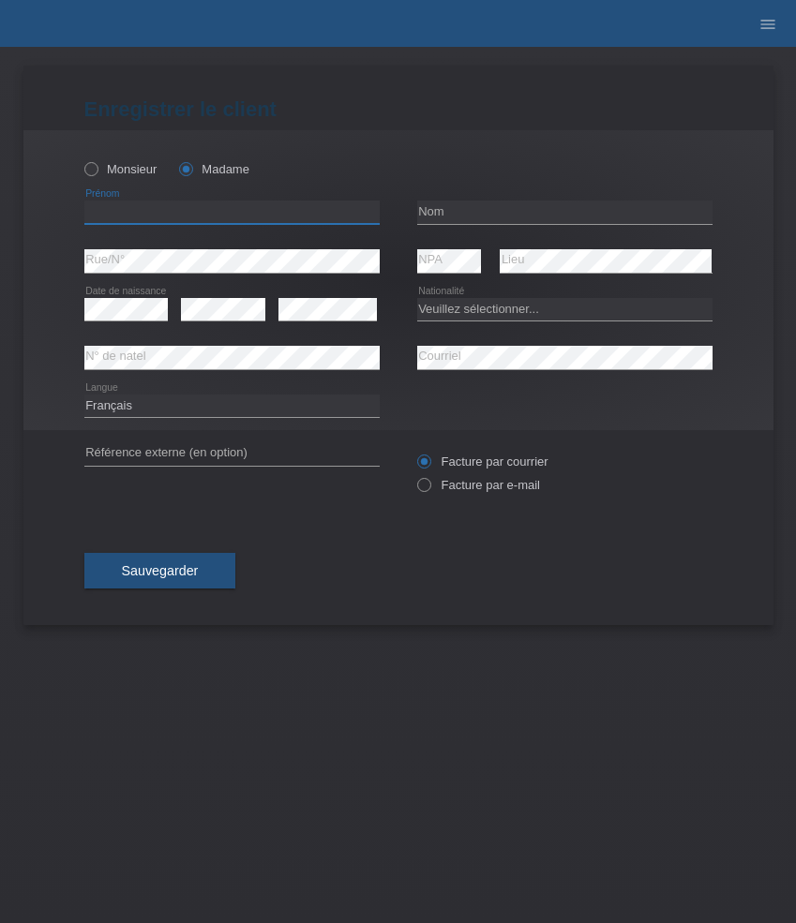
paste input "Ilayda"
type input "Ilayda"
click at [501, 211] on input "text" at bounding box center [564, 212] width 295 height 23
paste input "Terkesli"
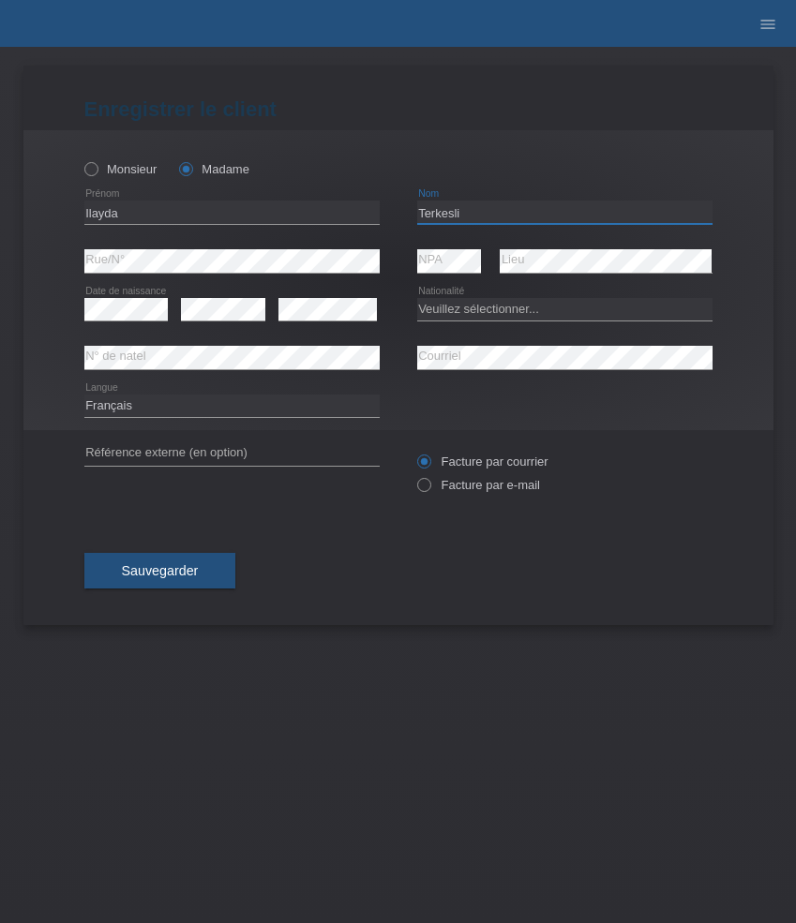
type input "Terkesli"
click at [468, 312] on select "Veuillez sélectionner... Suisse Allemagne Autriche Liechtenstein ------------ A…" at bounding box center [564, 309] width 295 height 22
select select "CH"
click at [417, 298] on select "Veuillez sélectionner... Suisse Allemagne Autriche Liechtenstein ------------ A…" at bounding box center [564, 309] width 295 height 22
click at [165, 409] on select "Deutsch Français Italiano English" at bounding box center [231, 405] width 295 height 22
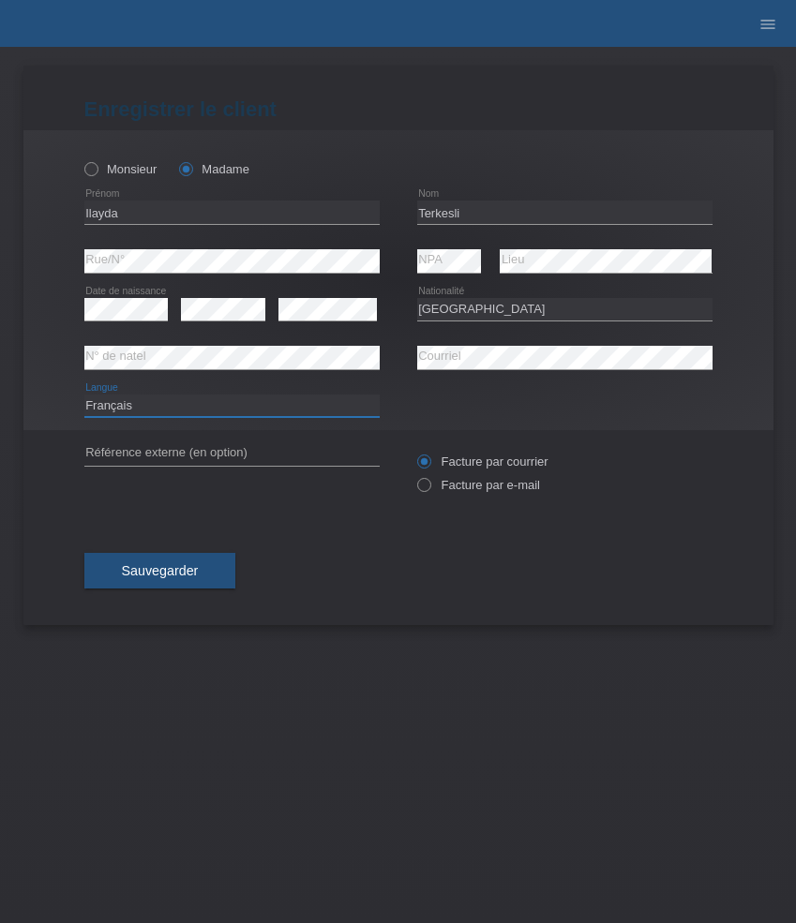
select select "de"
click at [84, 394] on select "Deutsch Français Italiano English" at bounding box center [231, 405] width 295 height 22
click at [454, 482] on label "Facture par e-mail" at bounding box center [478, 485] width 123 height 14
click at [429, 482] on input "Facture par e-mail" at bounding box center [423, 489] width 12 height 23
radio input "true"
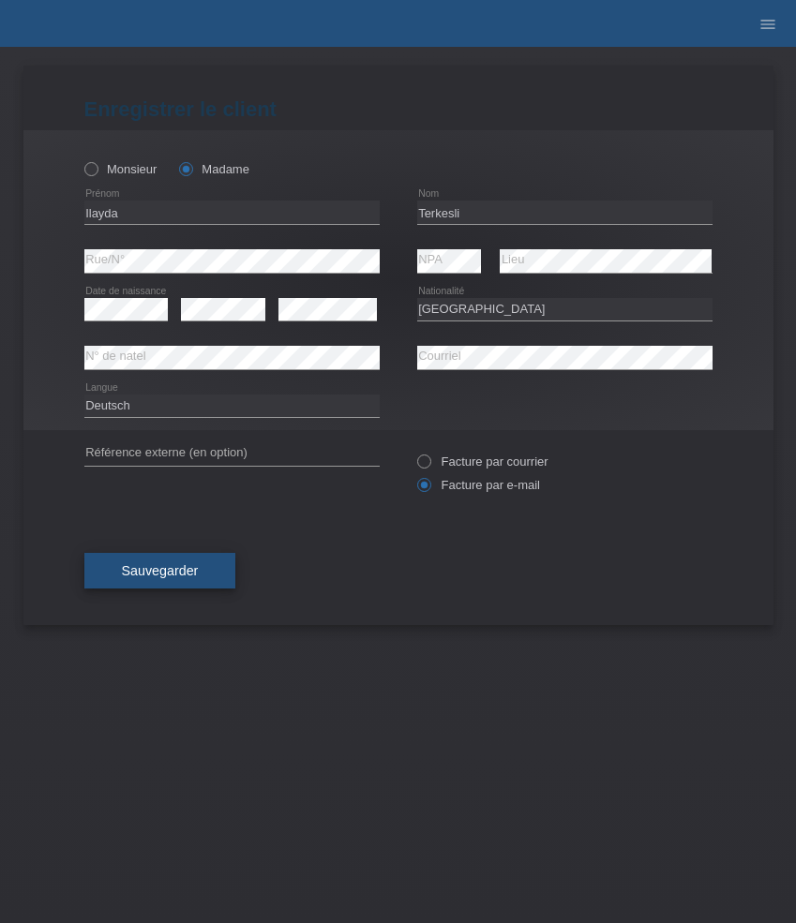
click at [194, 563] on button "Sauvegarder" at bounding box center [160, 571] width 152 height 36
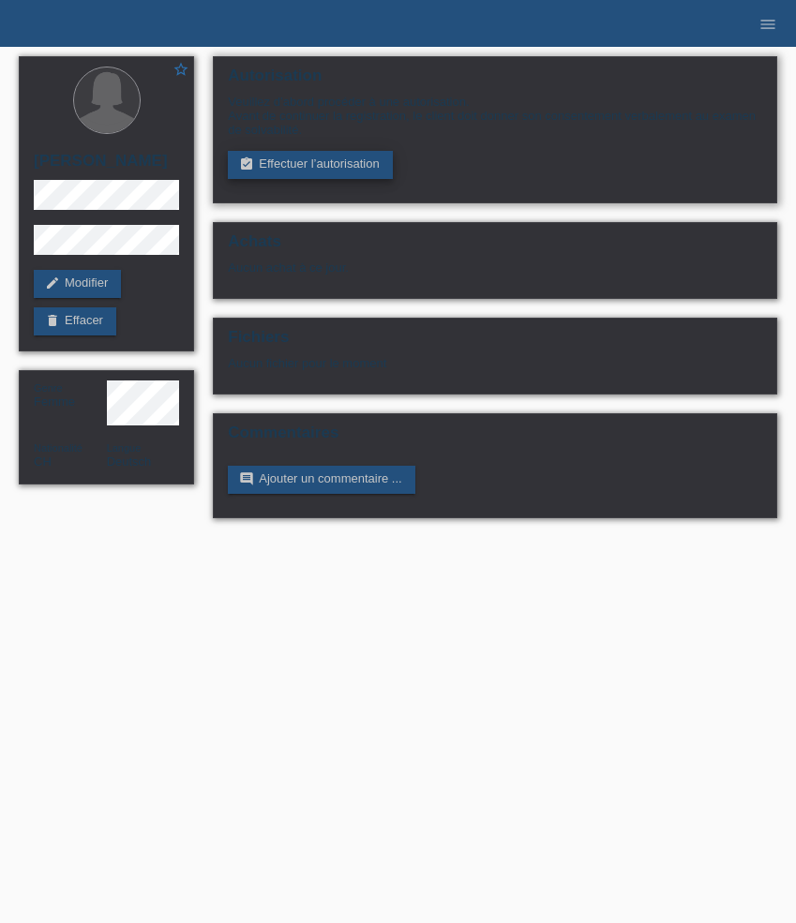
click at [293, 163] on link "assignment_turned_in Effectuer l’autorisation" at bounding box center [310, 165] width 164 height 28
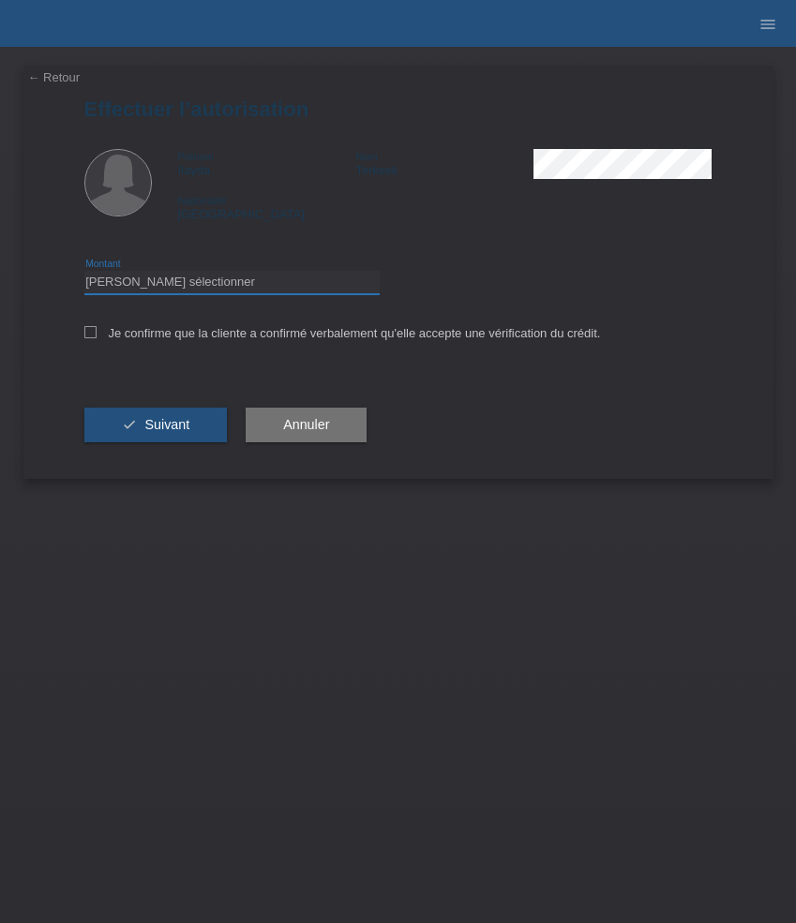
click at [216, 278] on select "Veuillez sélectionner CHF 1.00 - CHF 499.00 CHF 500.00 - CHF 1'999.00 CHF 2'000…" at bounding box center [231, 282] width 295 height 22
select select "2"
click at [84, 274] on select "Veuillez sélectionner CHF 1.00 - CHF 499.00 CHF 500.00 - CHF 1'999.00 CHF 2'000…" at bounding box center [231, 282] width 295 height 22
click at [194, 331] on label "Je confirme que la cliente a confirmé verbalement qu'elle accepte une vérificat…" at bounding box center [342, 333] width 516 height 14
click at [97, 331] on input "Je confirme que la cliente a confirmé verbalement qu'elle accepte une vérificat…" at bounding box center [90, 332] width 12 height 12
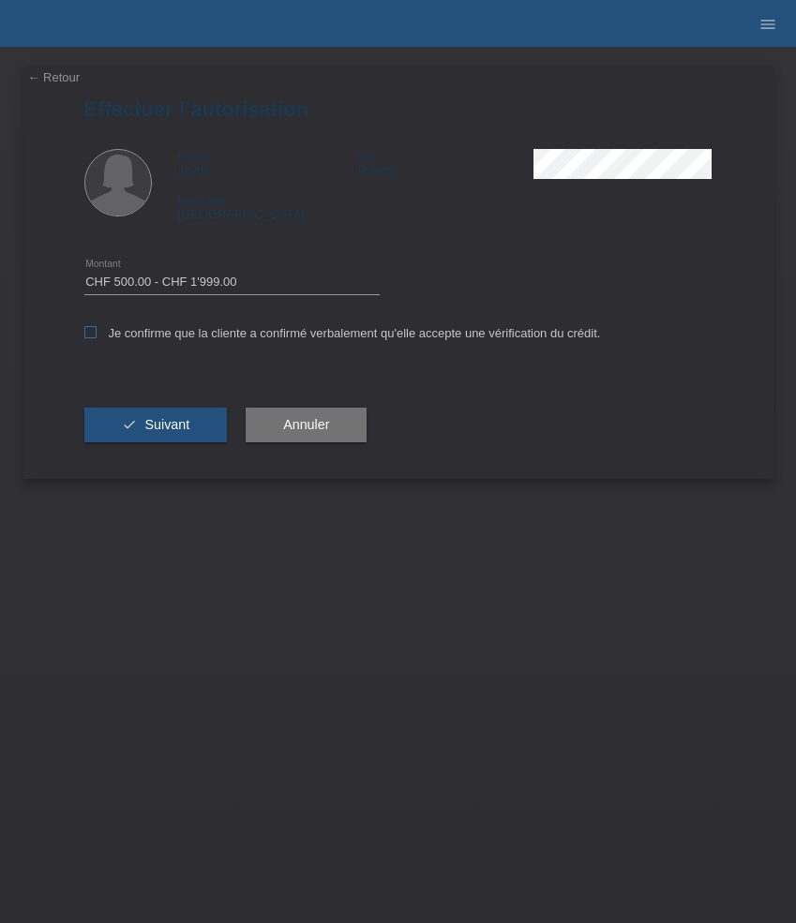
checkbox input "true"
click at [189, 408] on div "check Suivant" at bounding box center [155, 425] width 143 height 109
click at [188, 416] on button "check Suivant" at bounding box center [155, 426] width 143 height 36
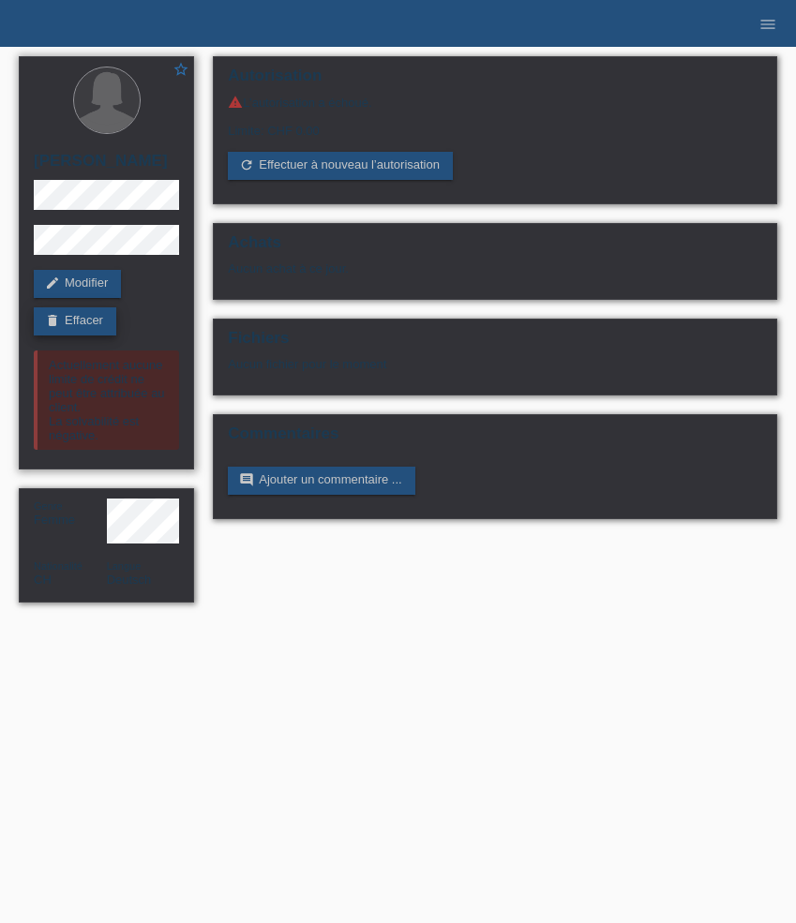
click at [88, 326] on link "delete Effacer" at bounding box center [75, 321] width 82 height 28
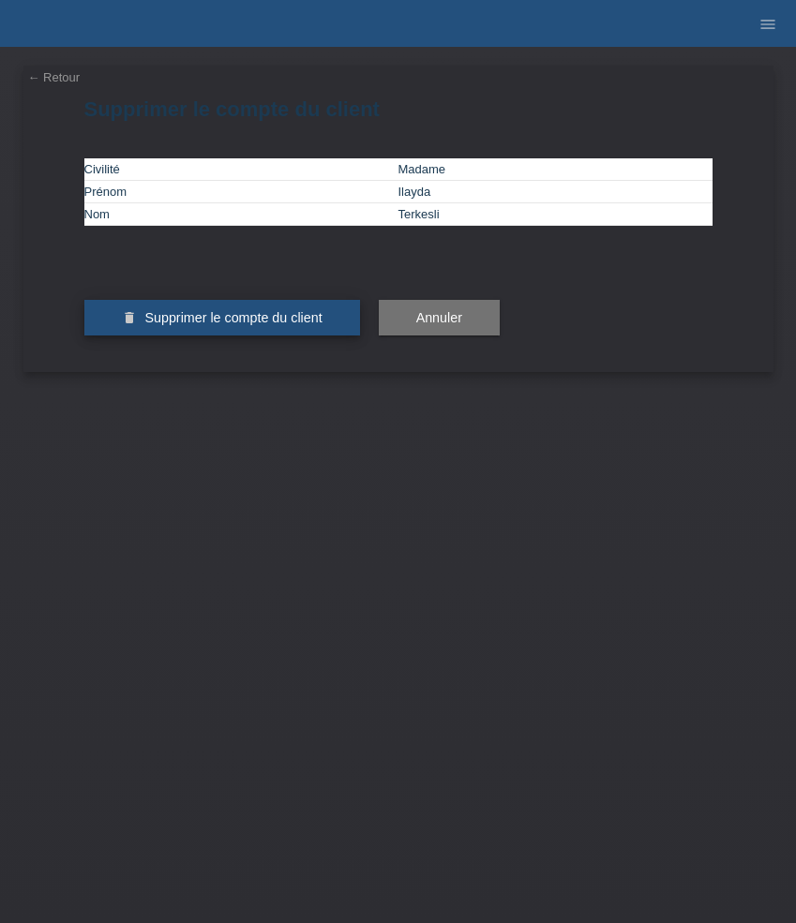
click at [217, 325] on span "Supprimer le compte du client" at bounding box center [232, 317] width 177 height 15
